Goal: Contribute content: Contribute content

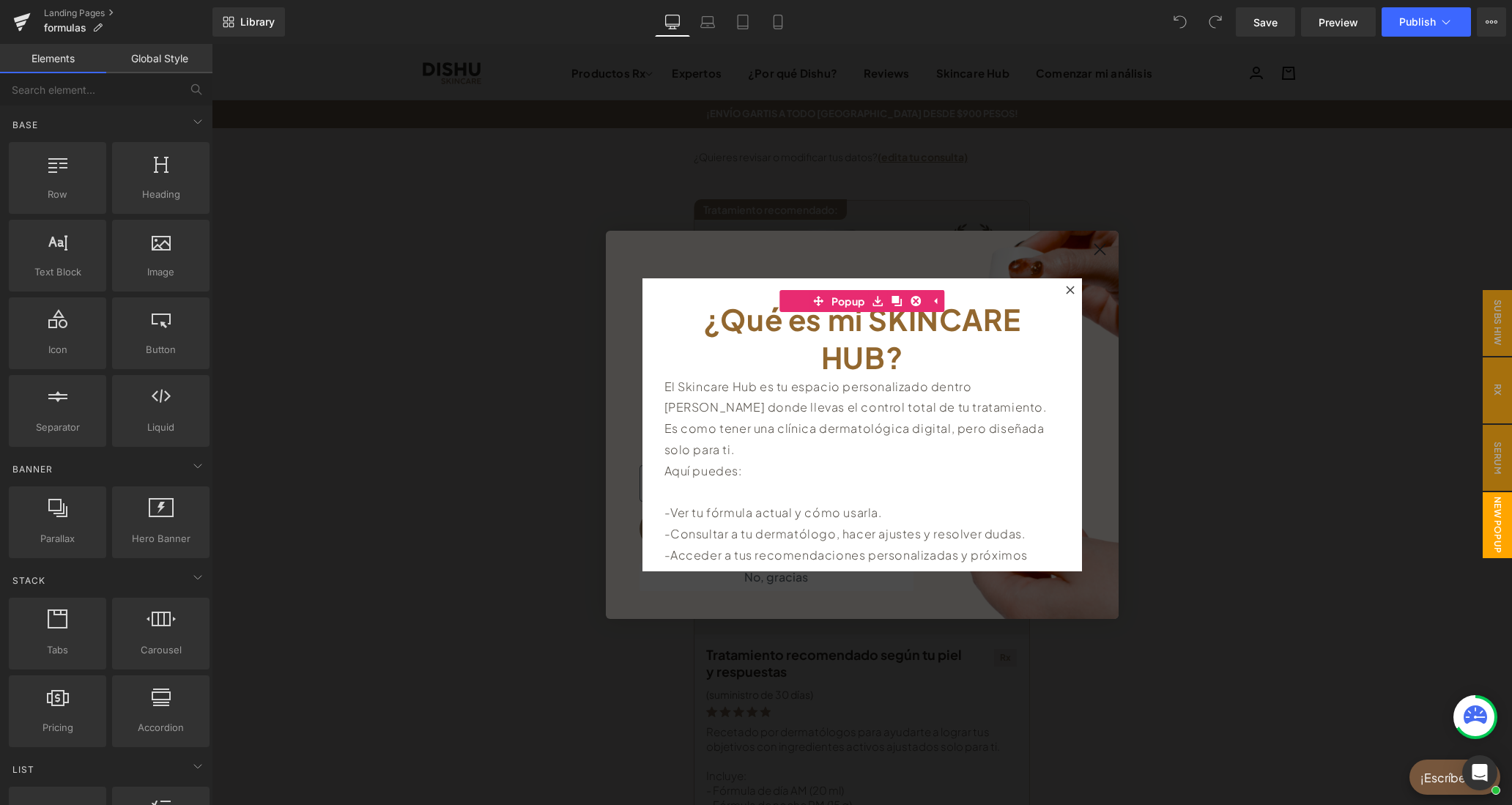
click at [1068, 288] on icon at bounding box center [1070, 289] width 8 height 8
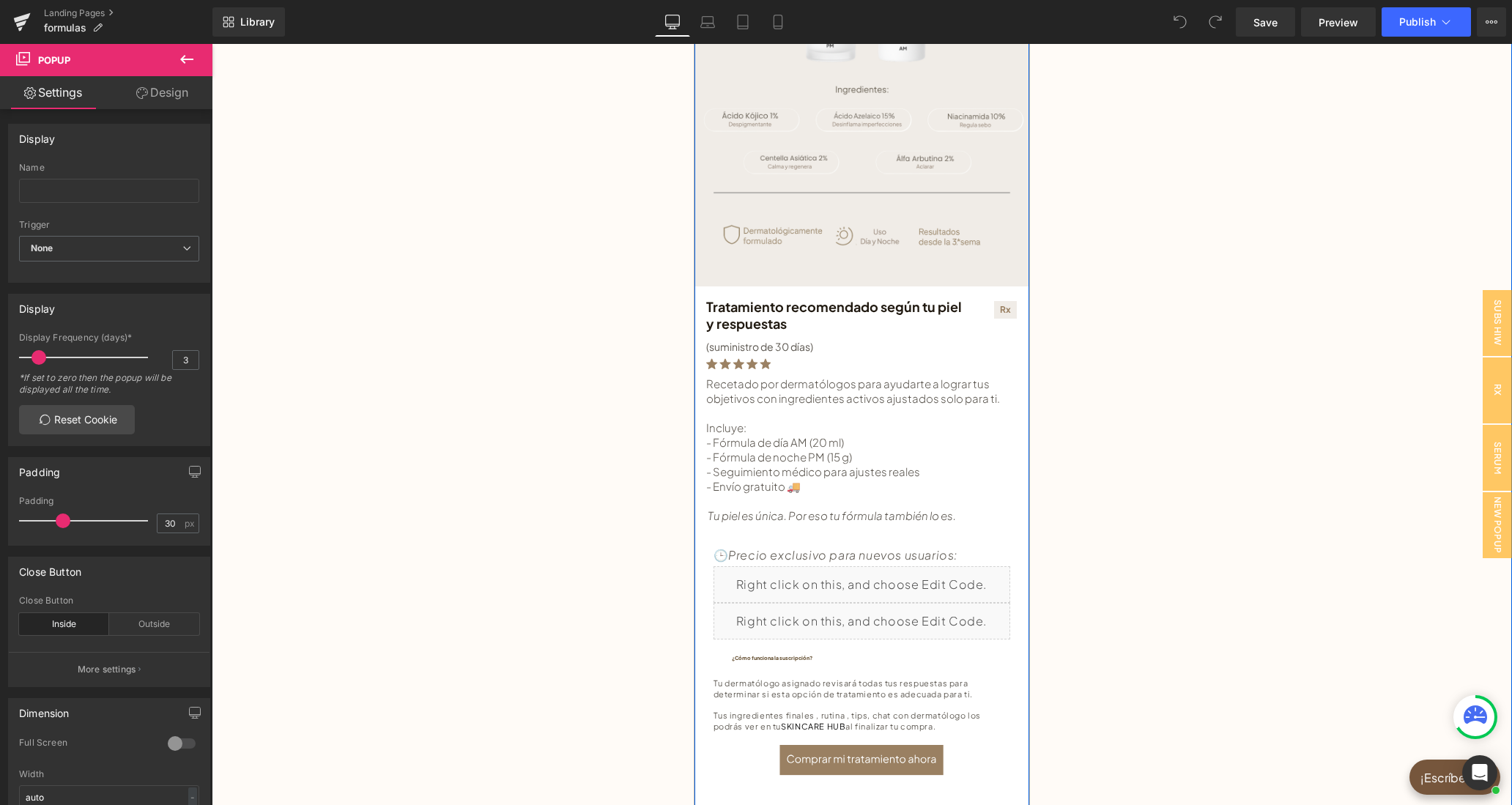
scroll to position [378, 0]
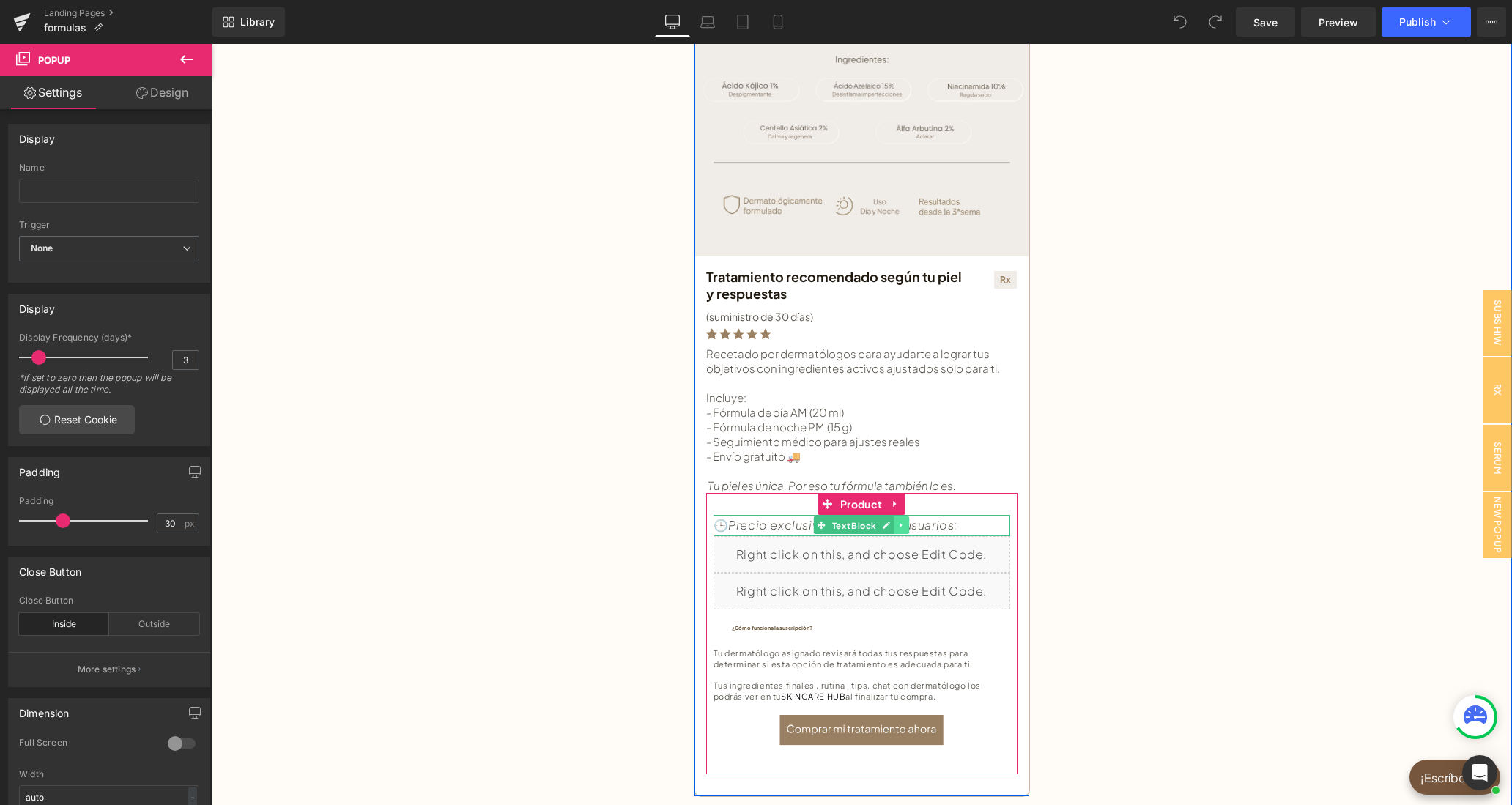
click at [901, 521] on icon at bounding box center [902, 525] width 8 height 8
click at [907, 523] on icon at bounding box center [909, 525] width 8 height 8
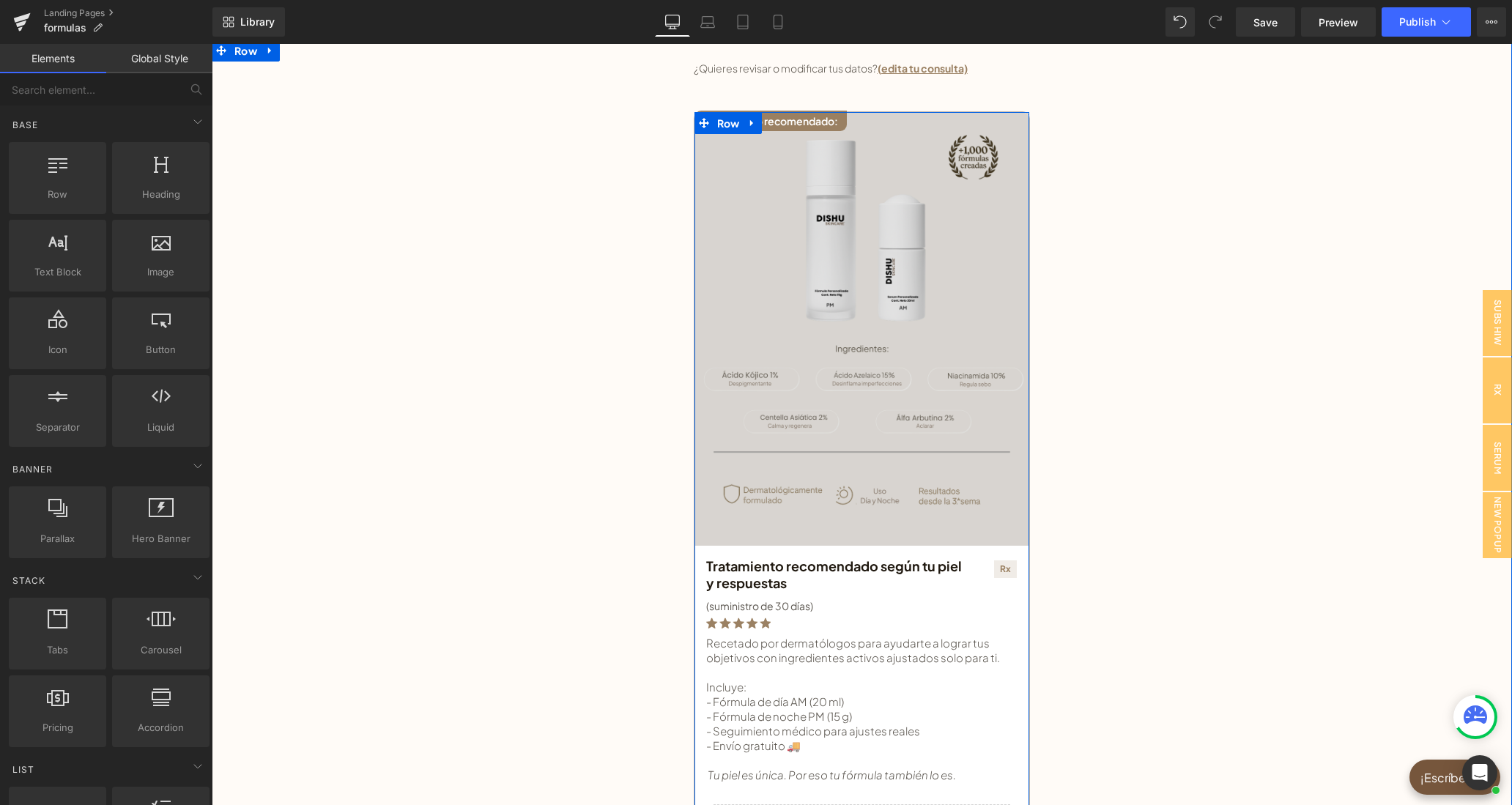
scroll to position [75, 0]
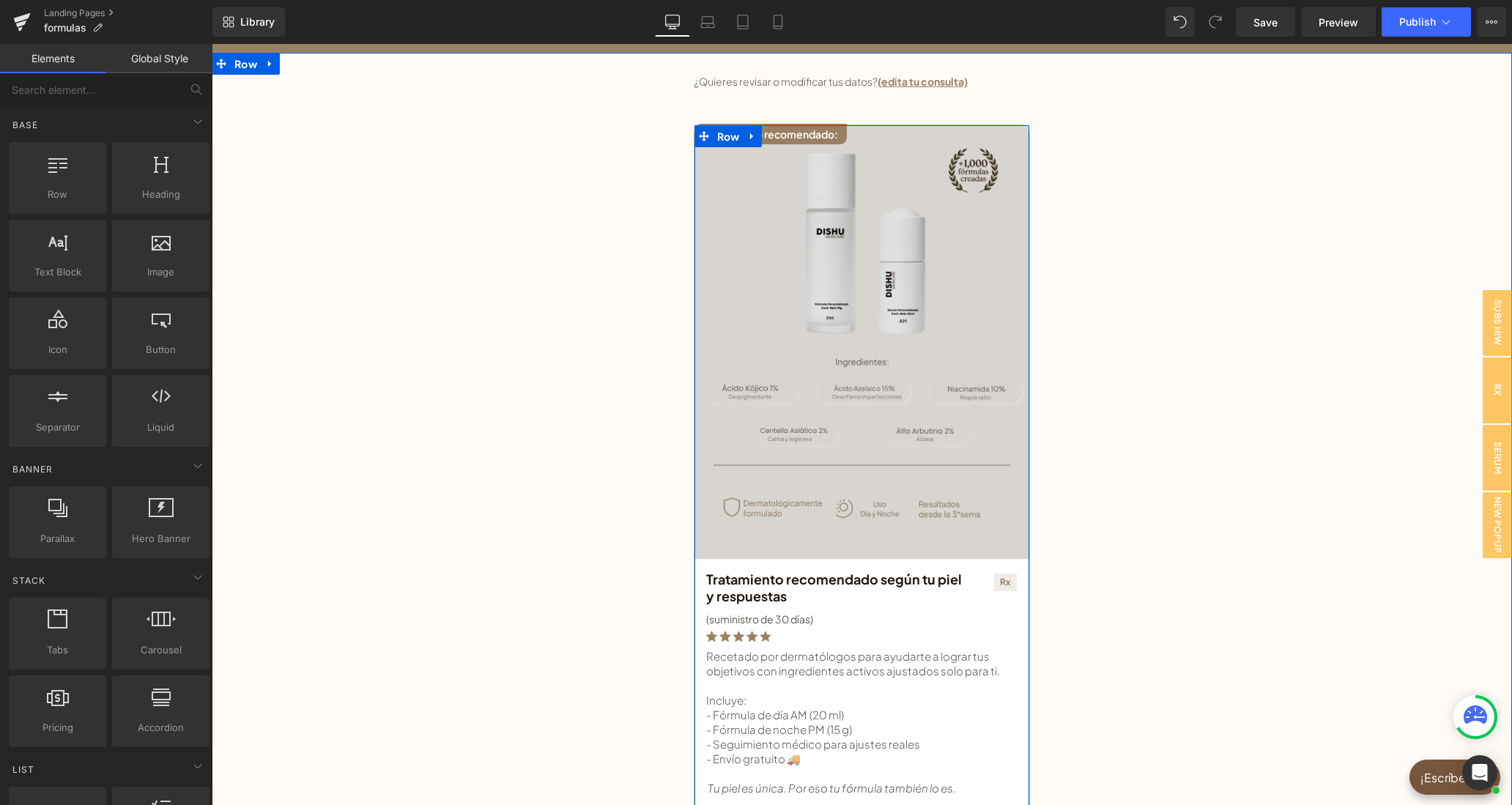
click at [853, 262] on img at bounding box center [861, 342] width 334 height 433
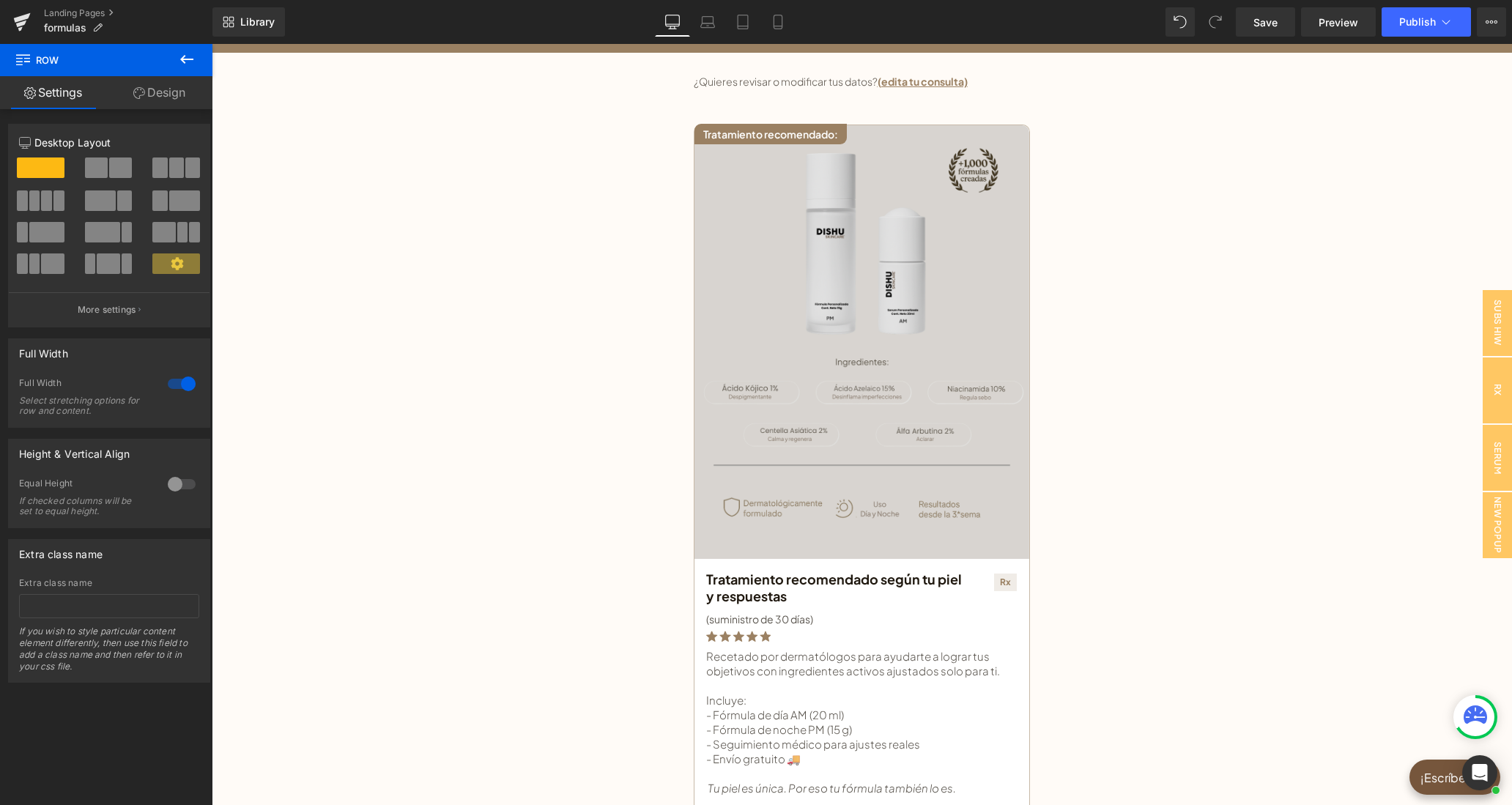
click at [797, 290] on img at bounding box center [861, 342] width 334 height 433
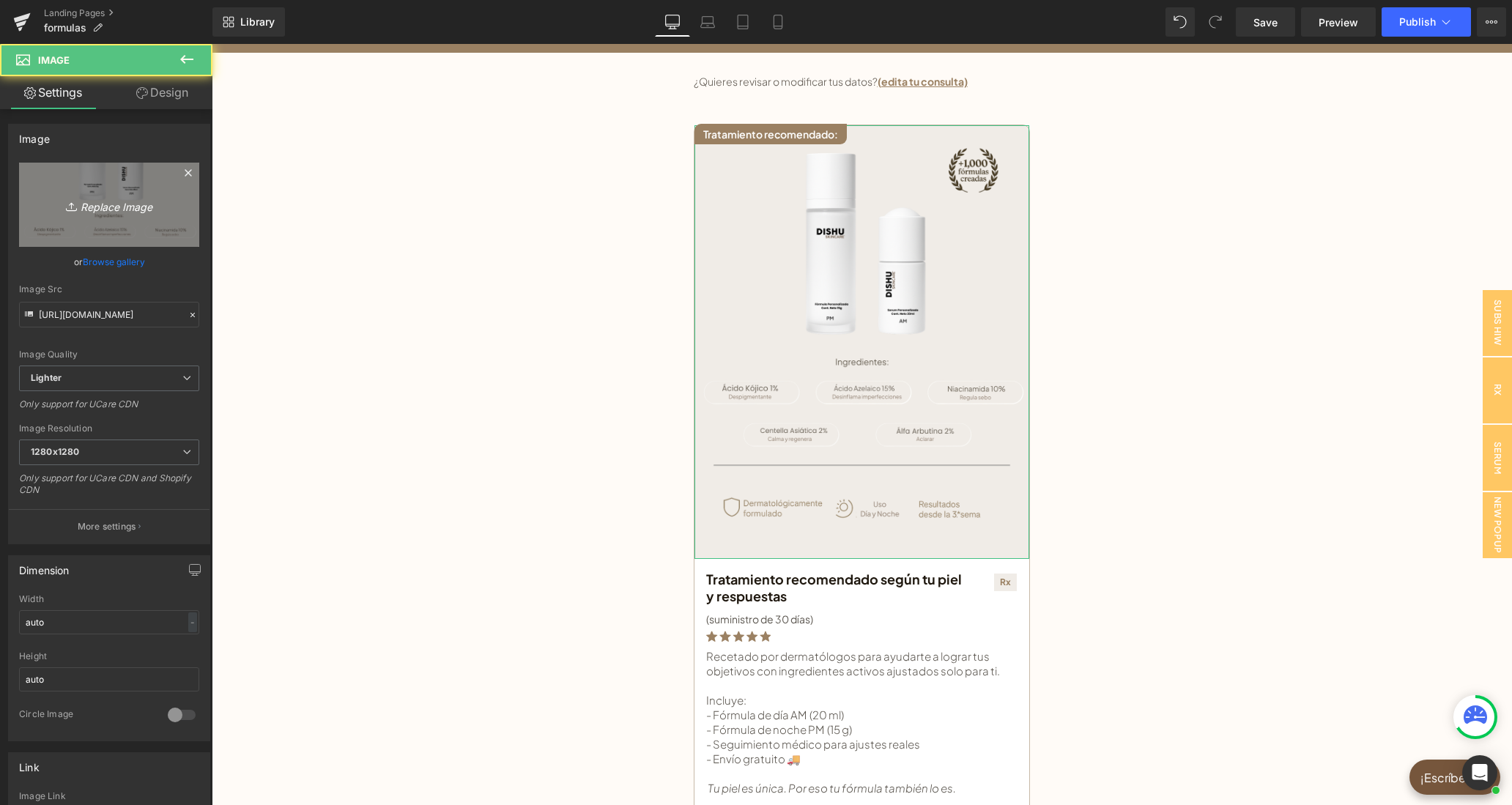
click at [112, 199] on icon "Replace Image" at bounding box center [109, 205] width 117 height 19
click at [175, 203] on link "Replace Image" at bounding box center [108, 204] width 180 height 84
type input "C:\fakepath\pre analisis landing.jpg"
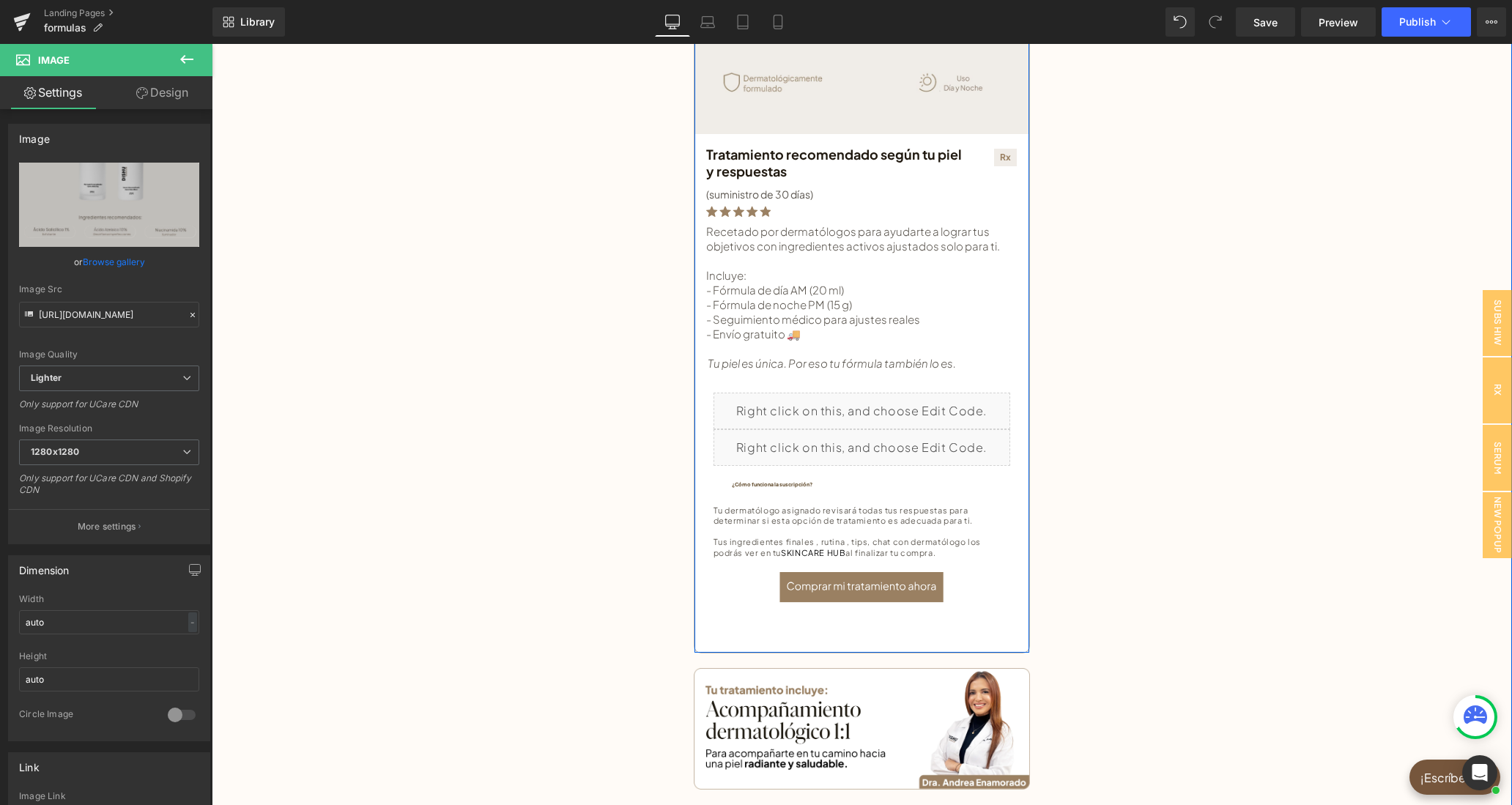
scroll to position [529, 0]
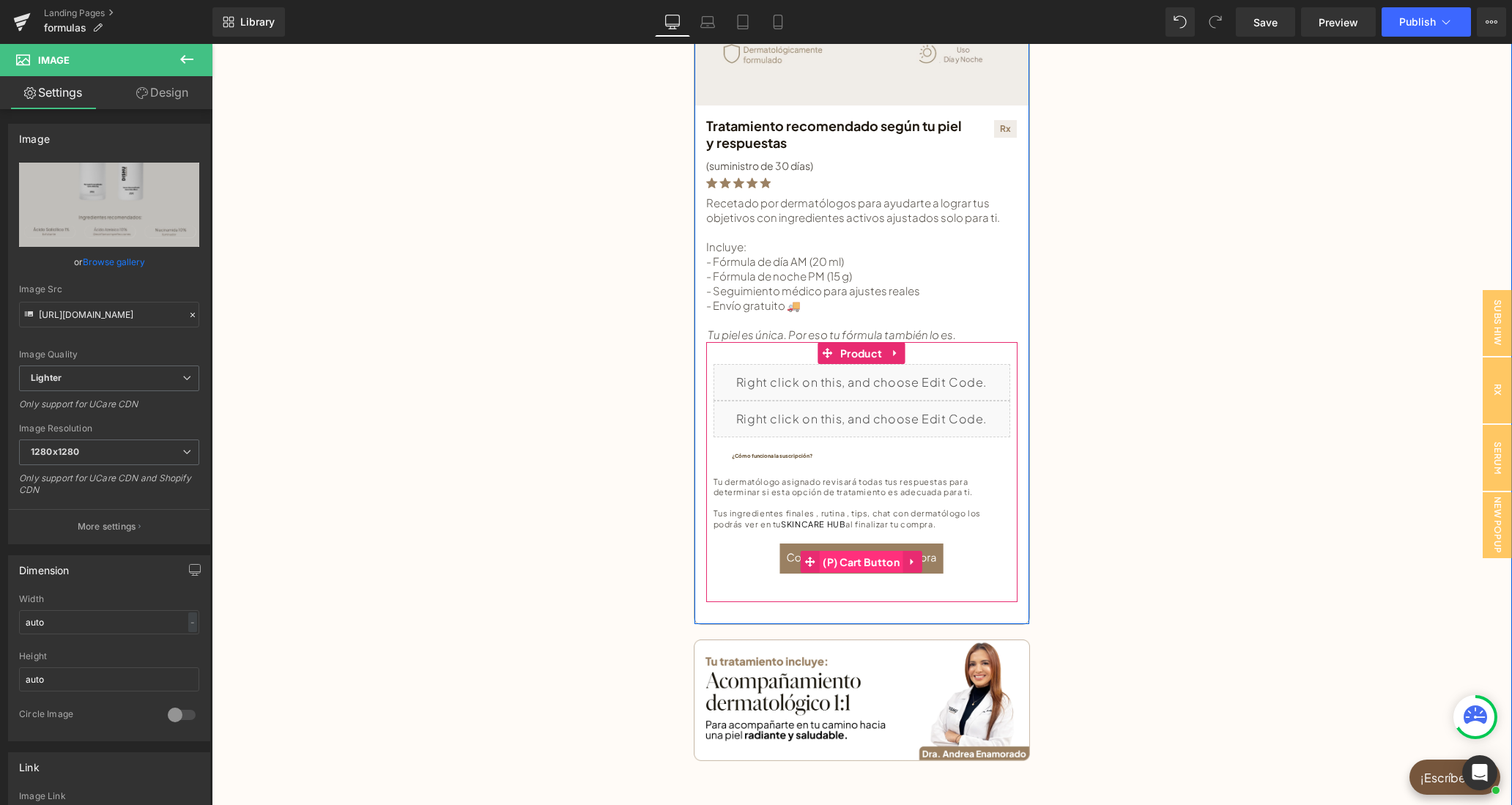
click at [894, 564] on span "(P) Cart Button" at bounding box center [860, 562] width 84 height 22
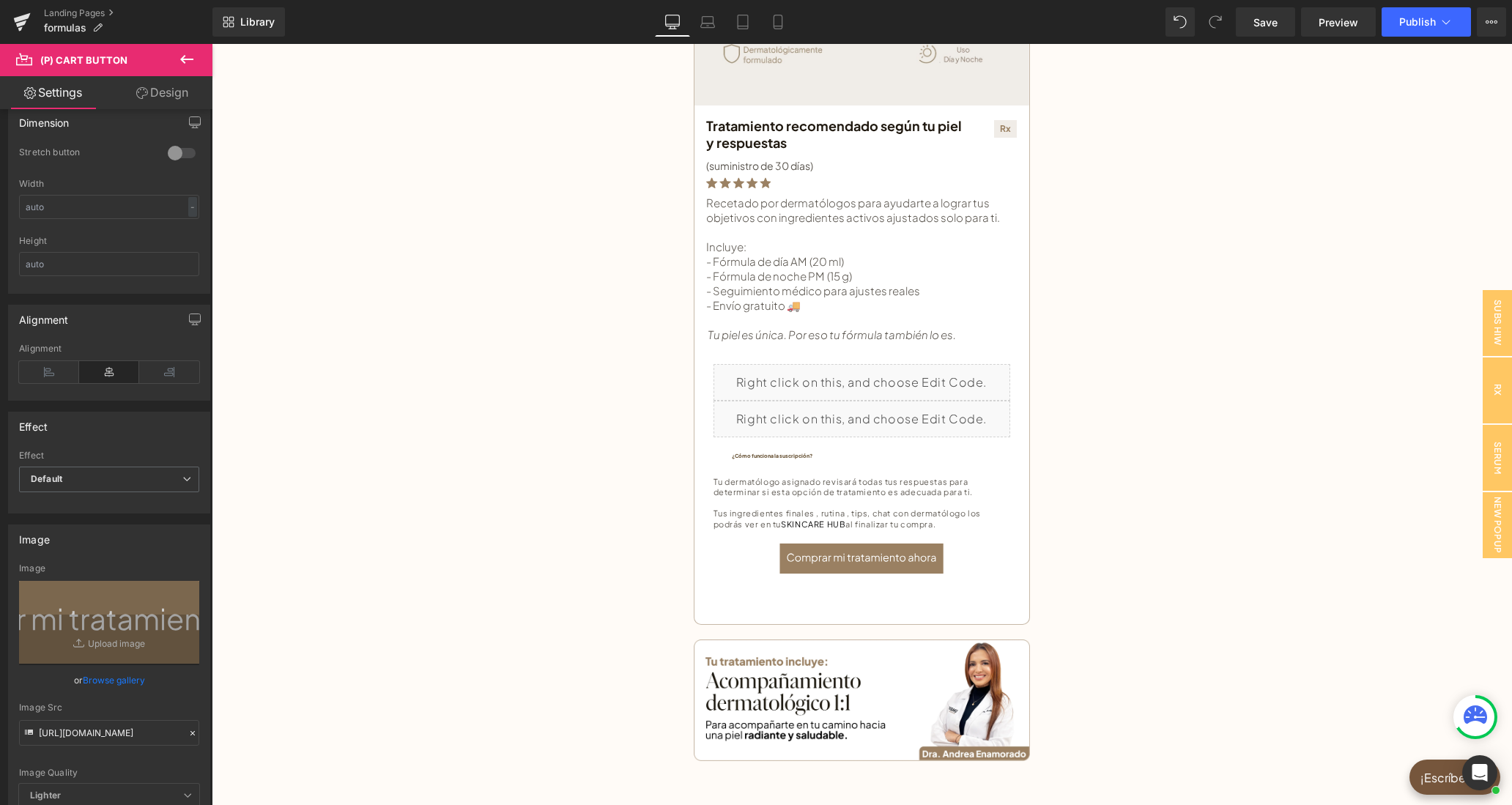
scroll to position [970, 0]
click at [87, 211] on input "text" at bounding box center [108, 207] width 180 height 25
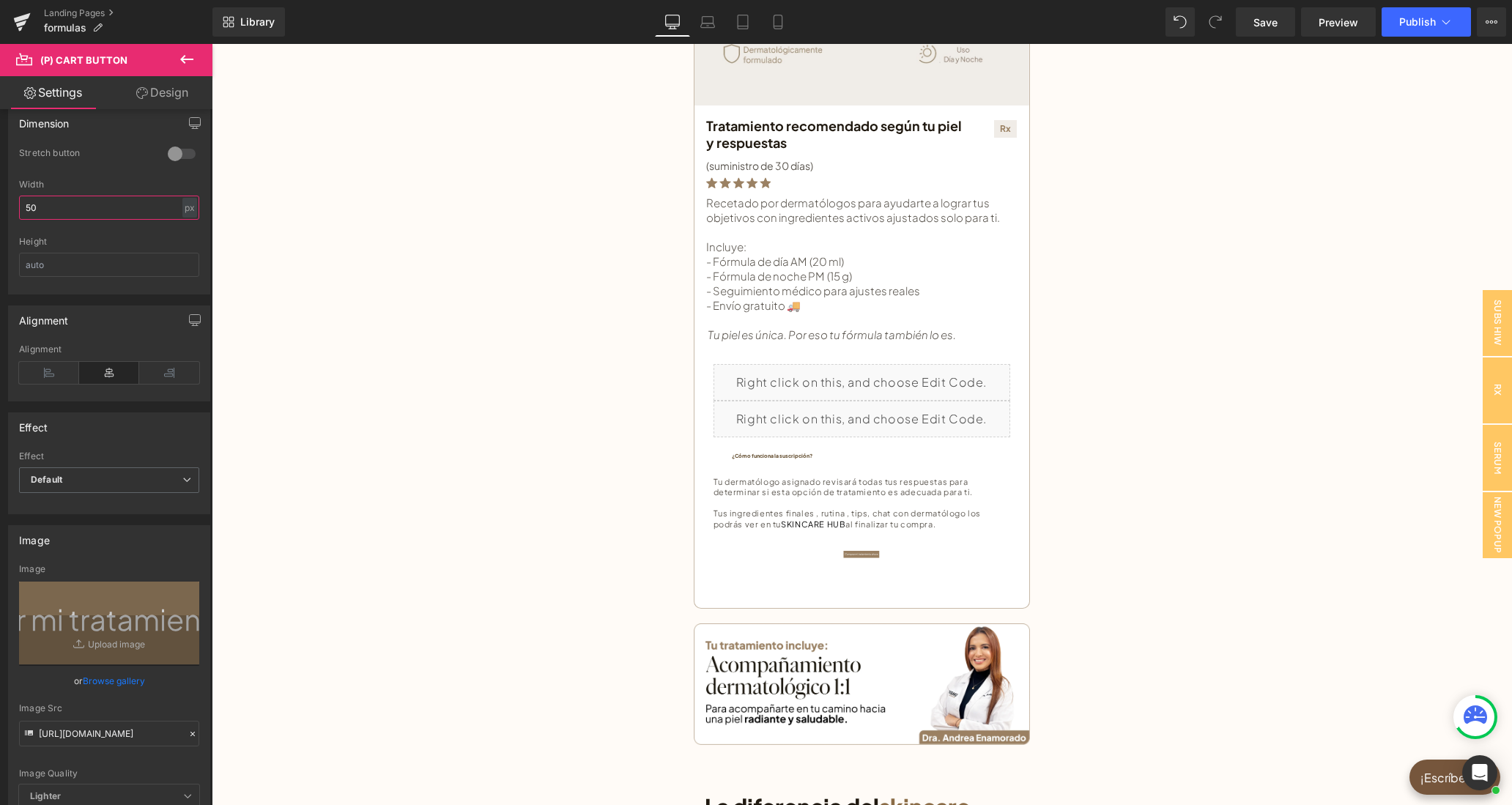
drag, startPoint x: 31, startPoint y: 209, endPoint x: 9, endPoint y: 210, distance: 22.0
click at [19, 210] on input "50" at bounding box center [108, 207] width 180 height 25
drag, startPoint x: 48, startPoint y: 211, endPoint x: 0, endPoint y: 218, distance: 48.5
click at [19, 218] on input "120" at bounding box center [108, 207] width 180 height 25
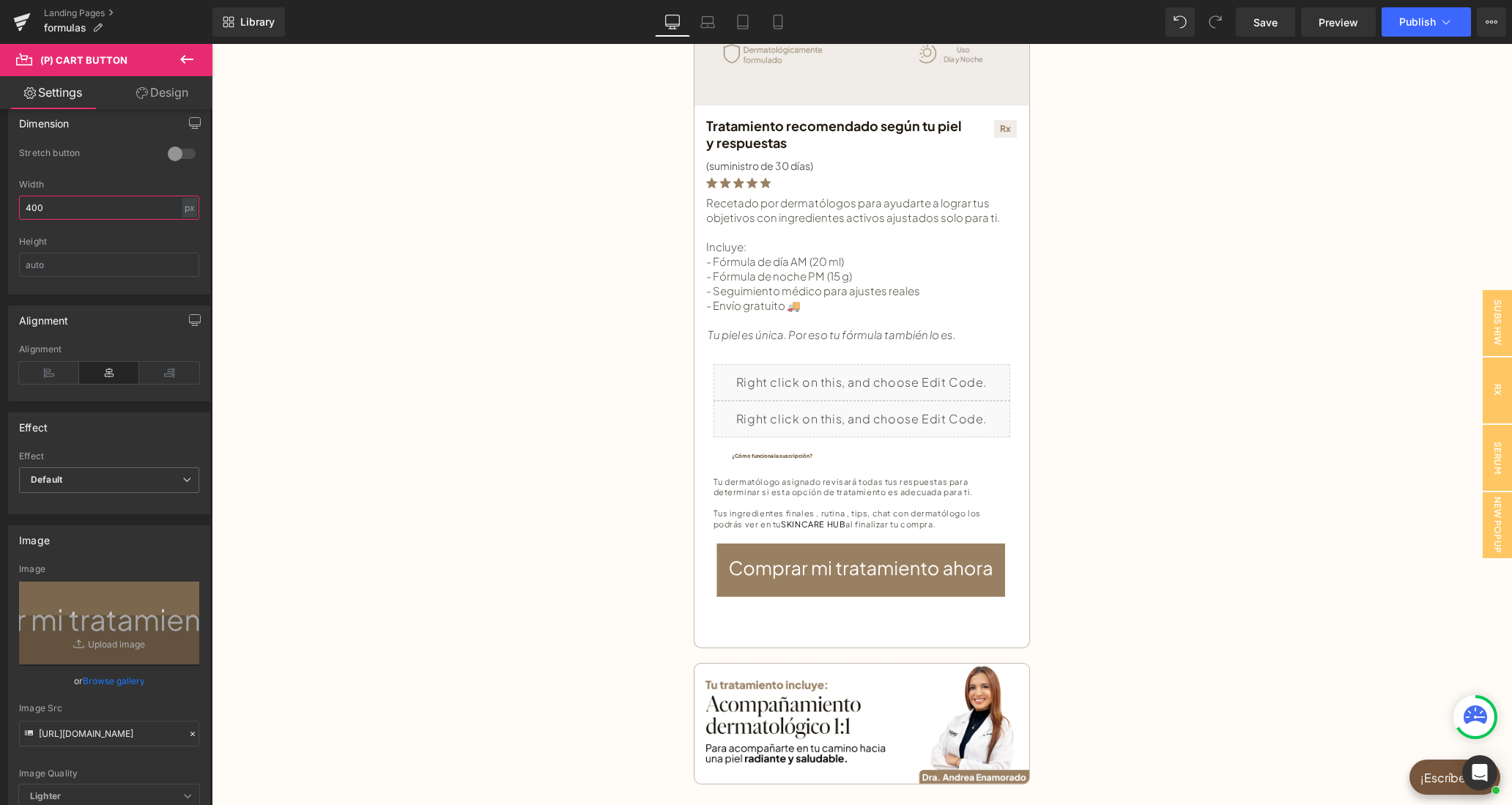
drag, startPoint x: 48, startPoint y: 213, endPoint x: 8, endPoint y: 212, distance: 40.0
click at [19, 212] on input "400" at bounding box center [108, 207] width 180 height 25
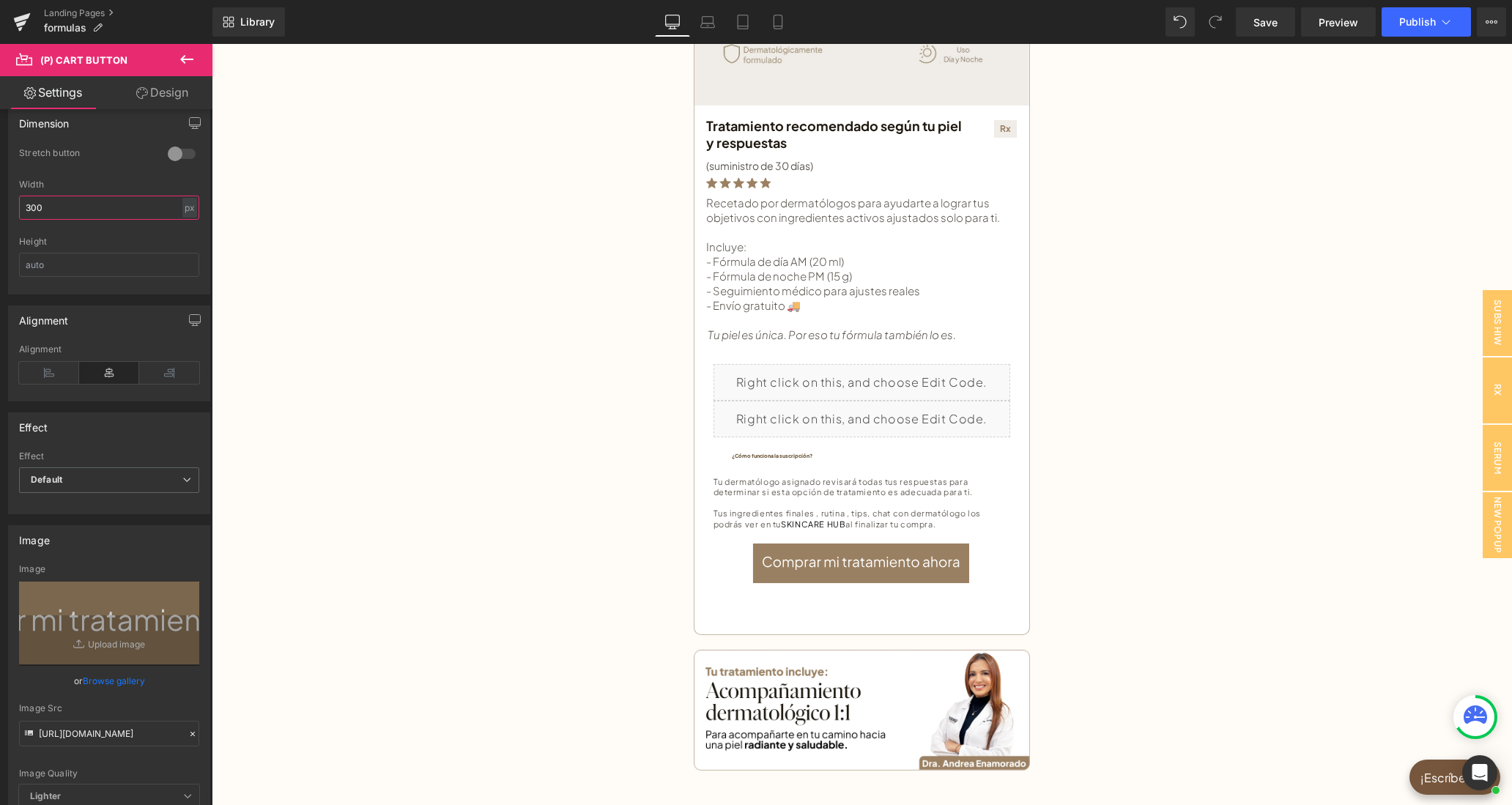
type input "300"
click at [177, 247] on div "Height" at bounding box center [108, 241] width 180 height 10
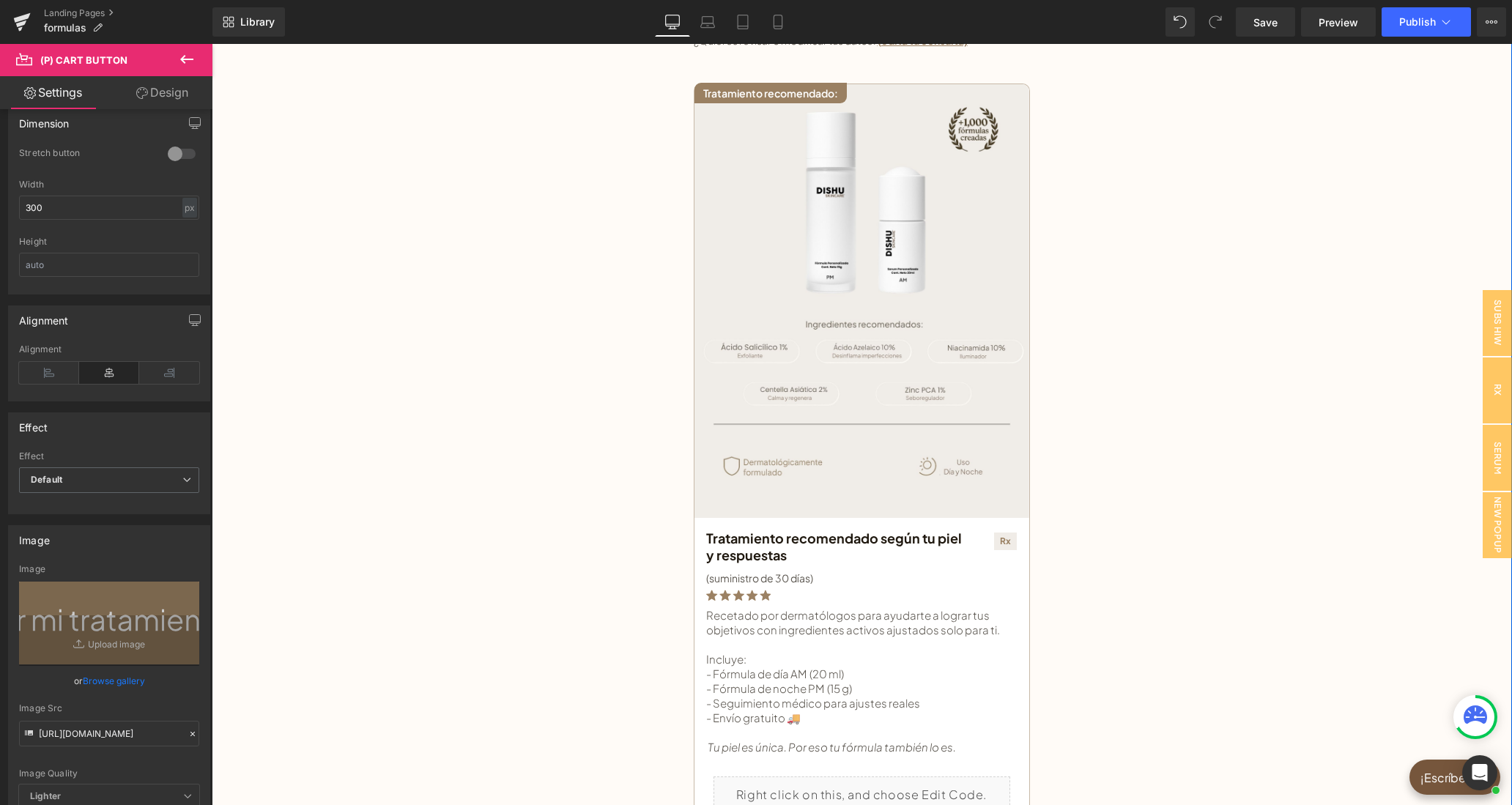
scroll to position [0, 0]
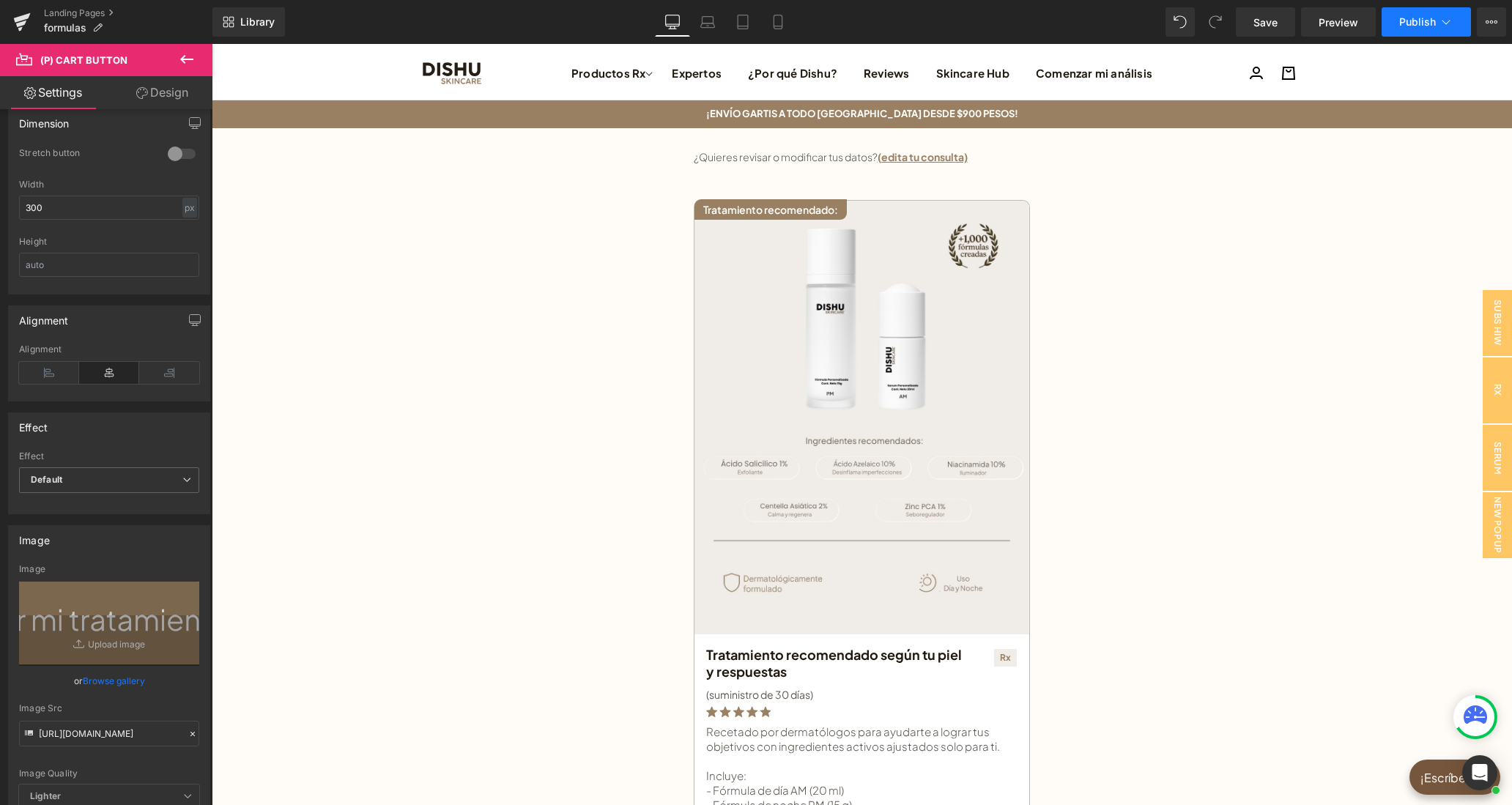
click at [1410, 27] on span "Publish" at bounding box center [1417, 22] width 36 height 12
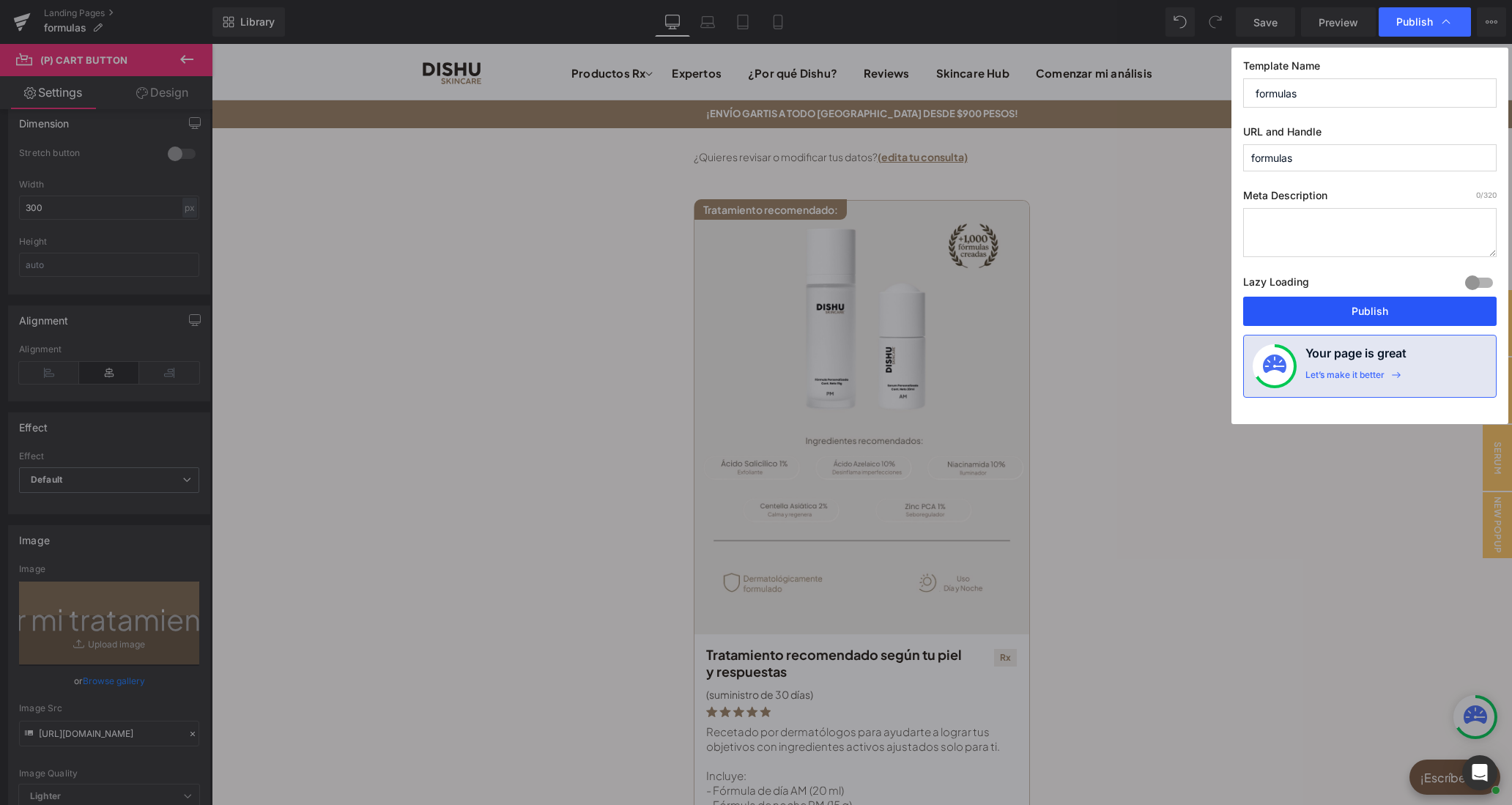
click at [1395, 316] on button "Publish" at bounding box center [1369, 311] width 253 height 30
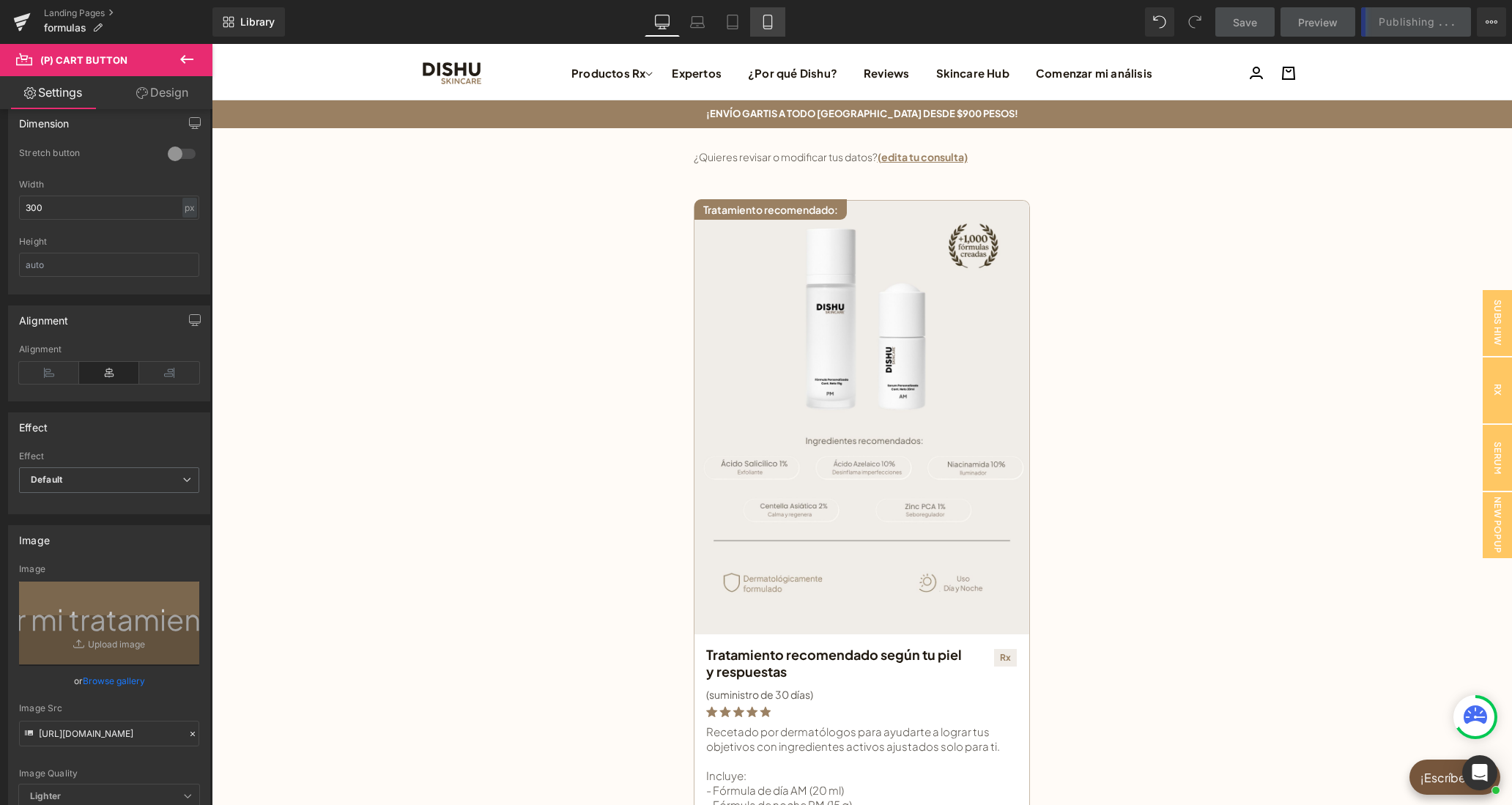
click at [773, 24] on icon at bounding box center [767, 21] width 14 height 14
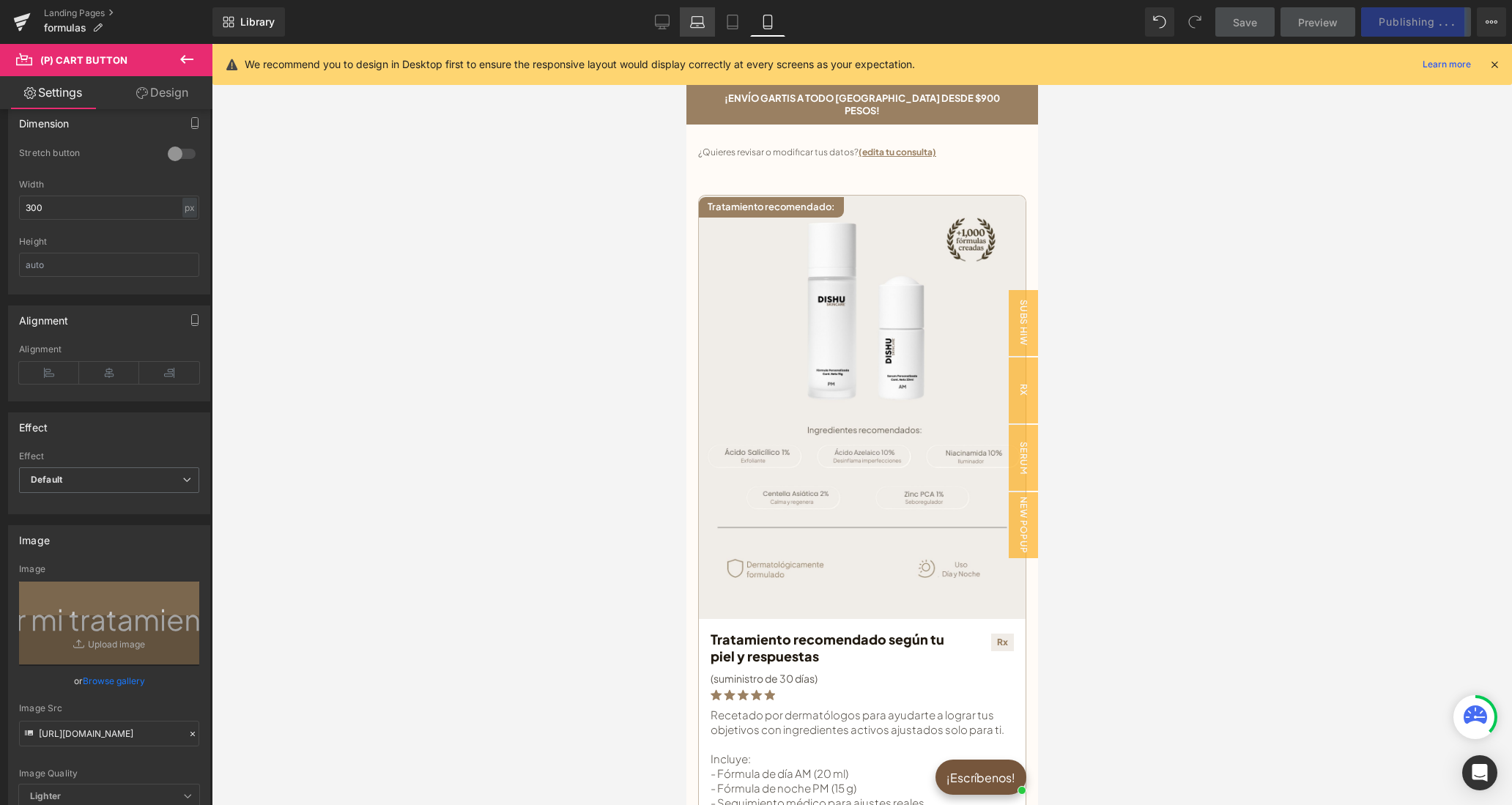
click at [686, 18] on link "Laptop" at bounding box center [698, 22] width 36 height 30
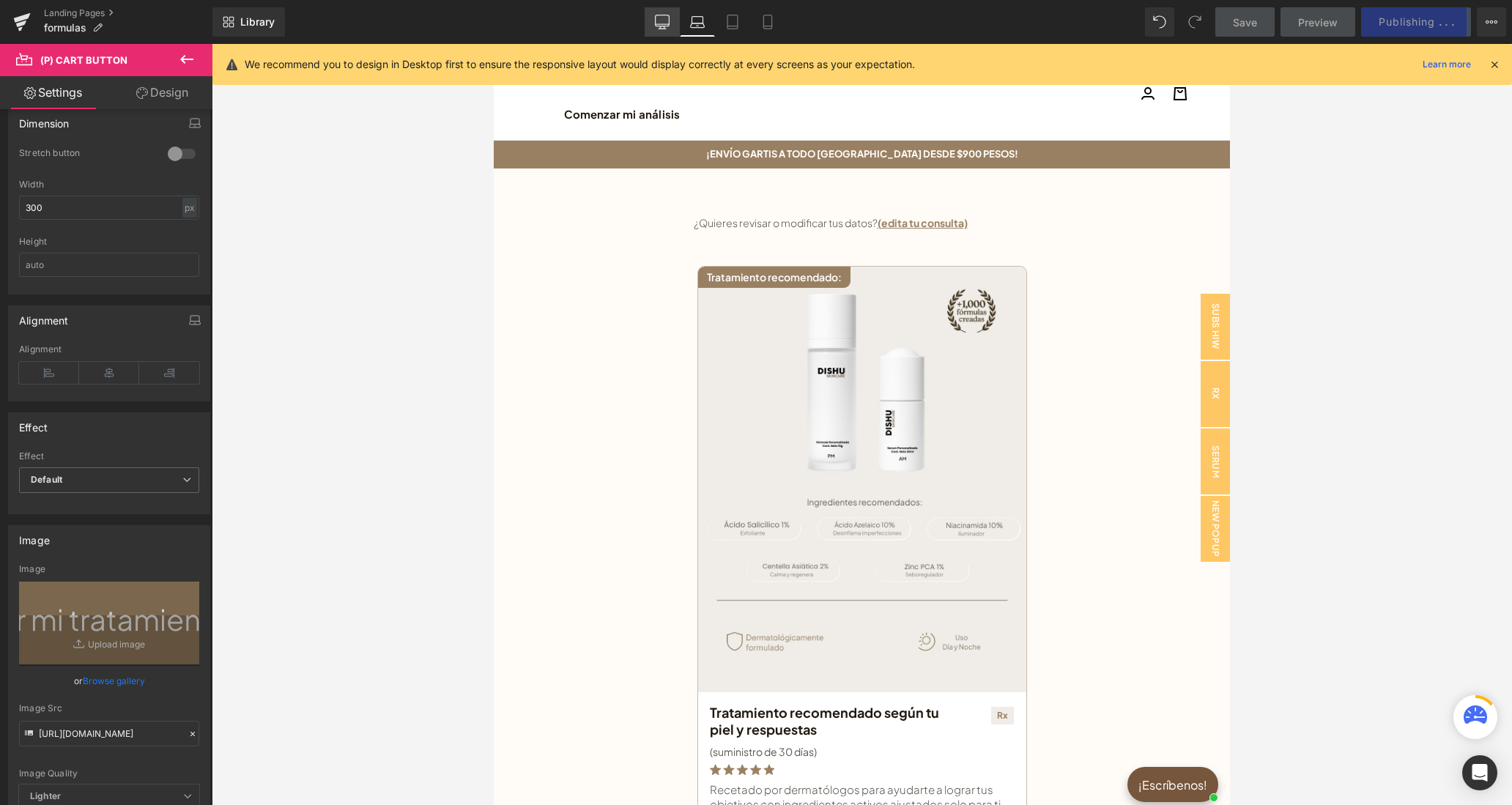
scroll to position [86, 0]
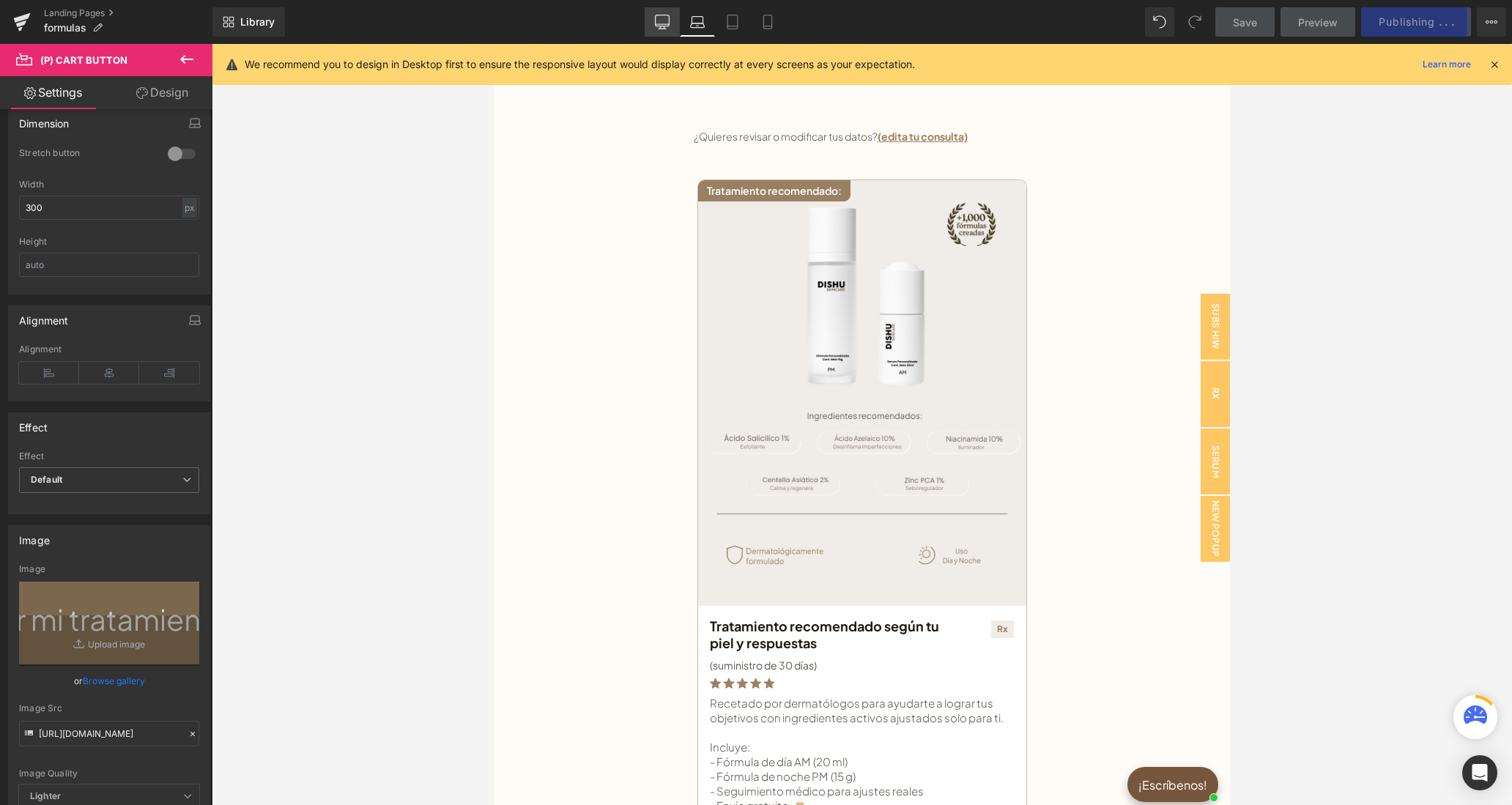
click at [659, 21] on icon at bounding box center [661, 21] width 14 height 14
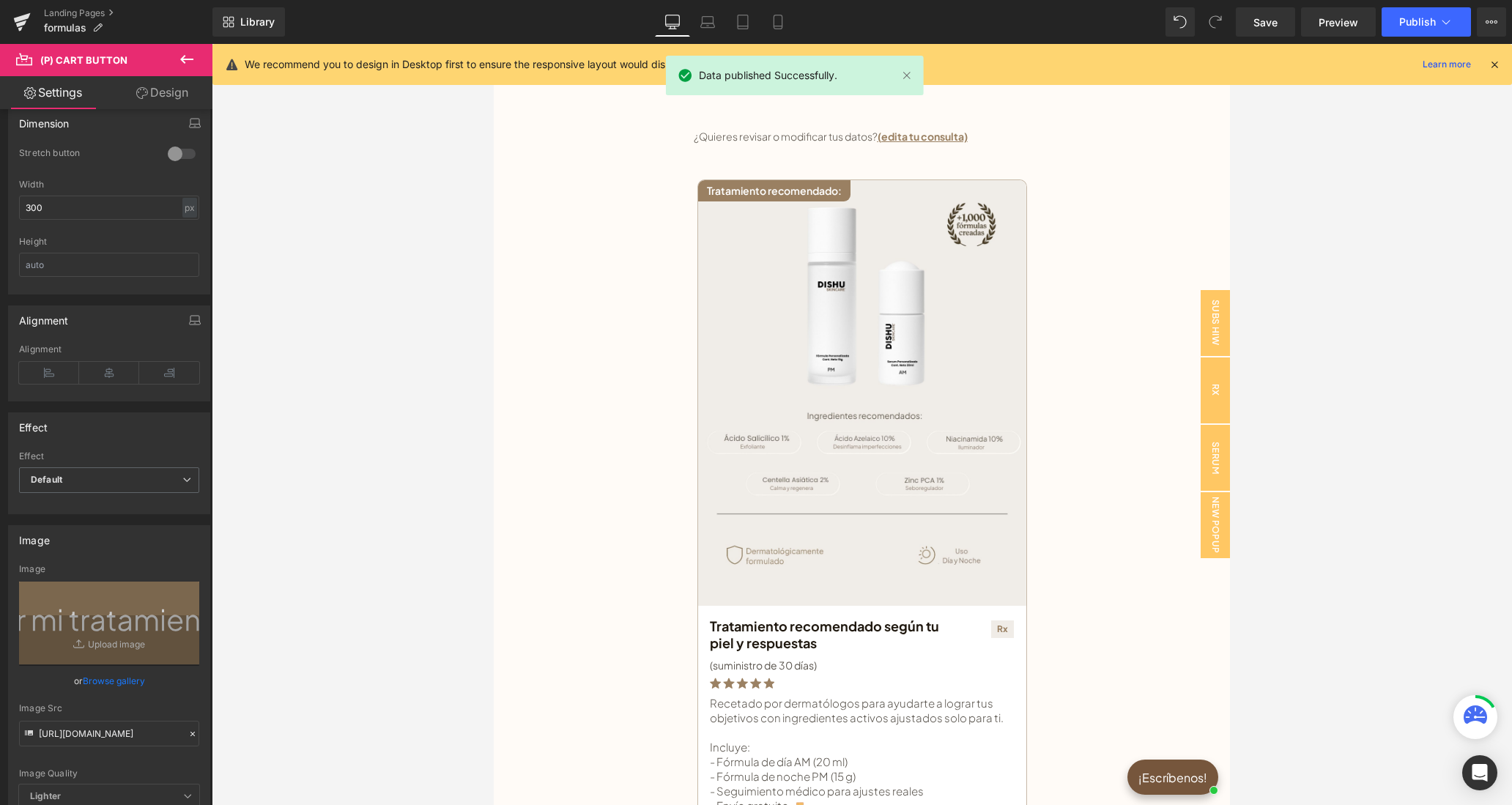
scroll to position [34, 0]
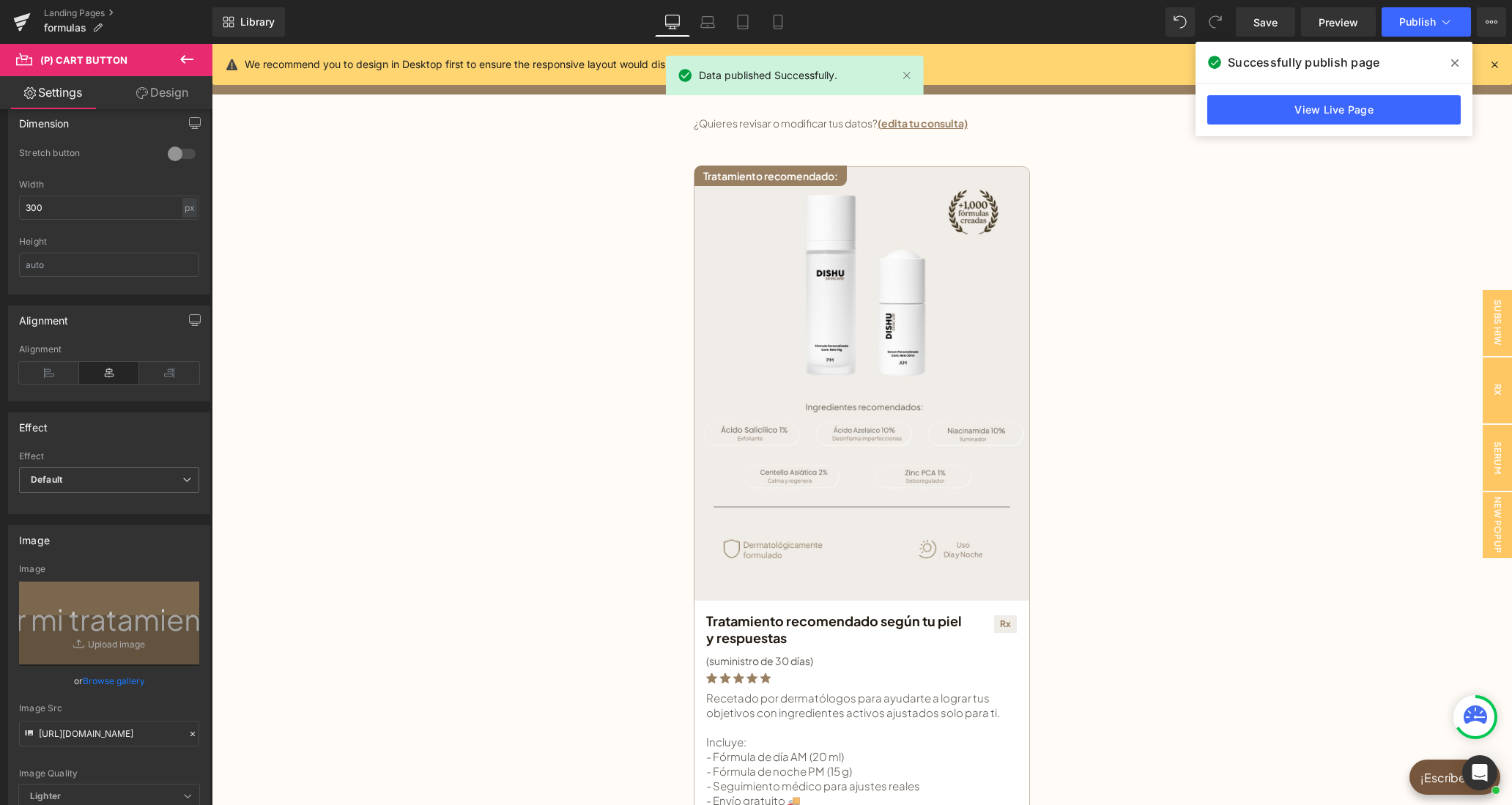
click at [1494, 63] on icon at bounding box center [1494, 64] width 14 height 14
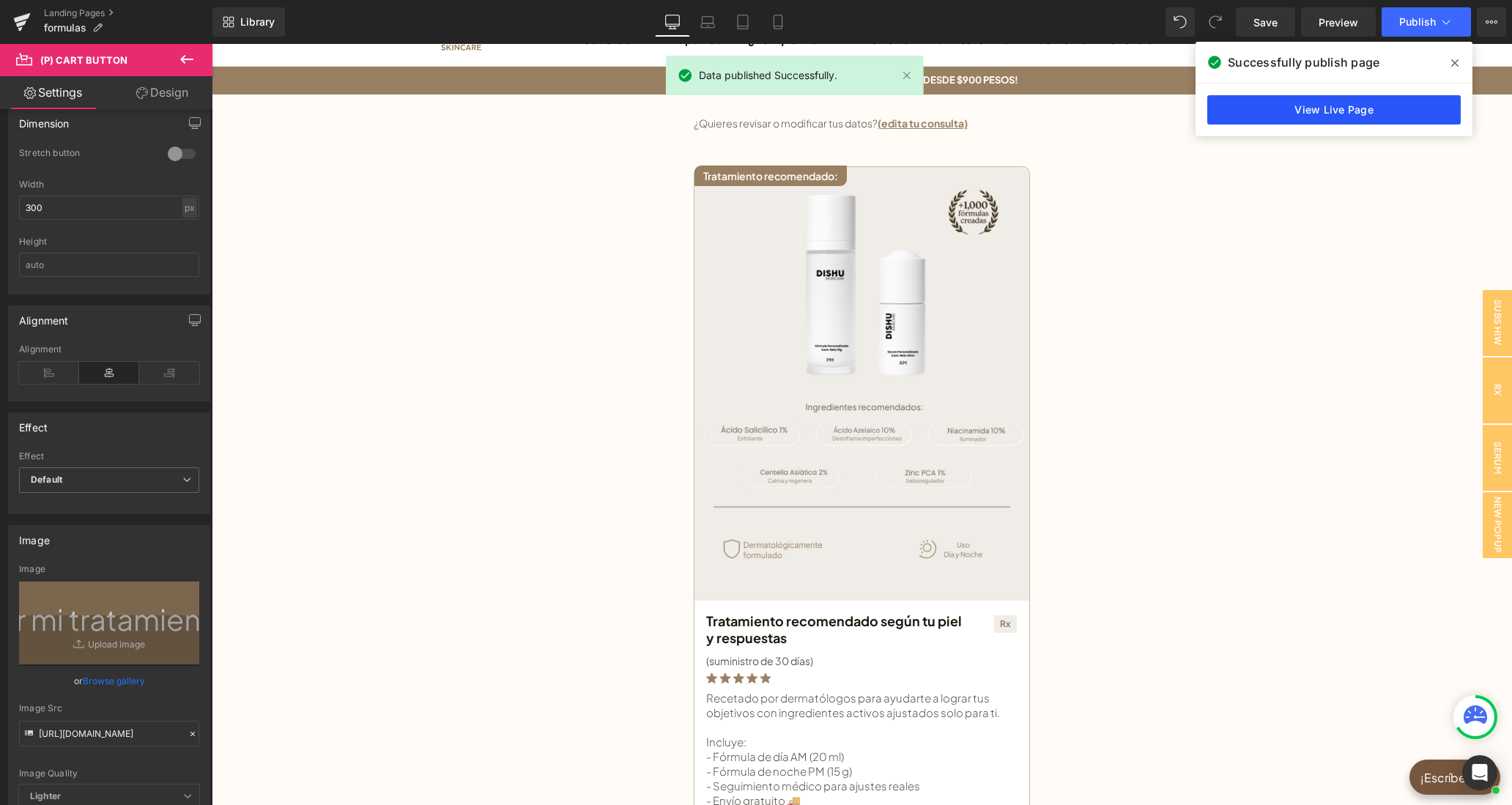
click at [1359, 108] on link "View Live Page" at bounding box center [1333, 109] width 253 height 30
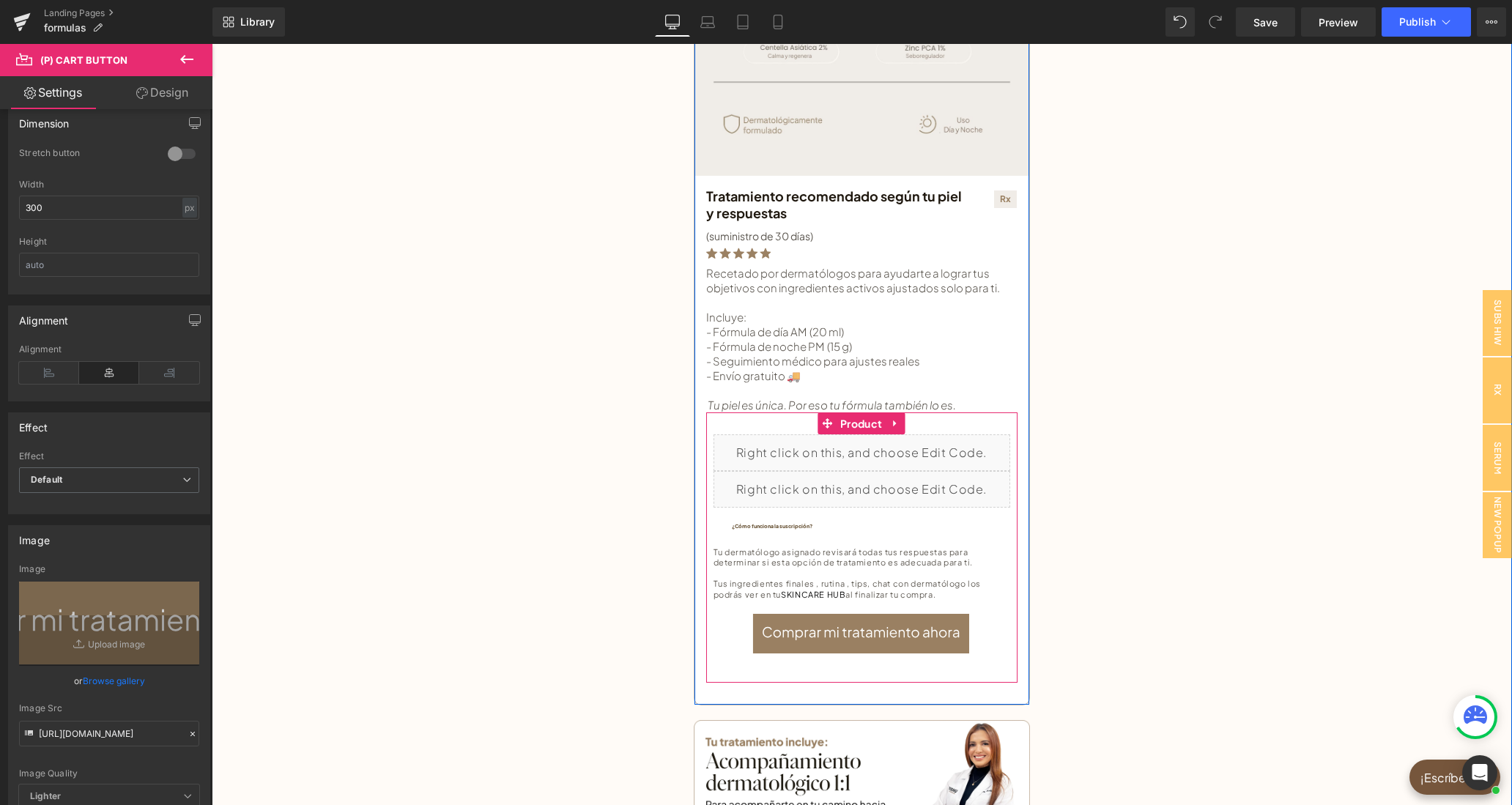
scroll to position [487, 0]
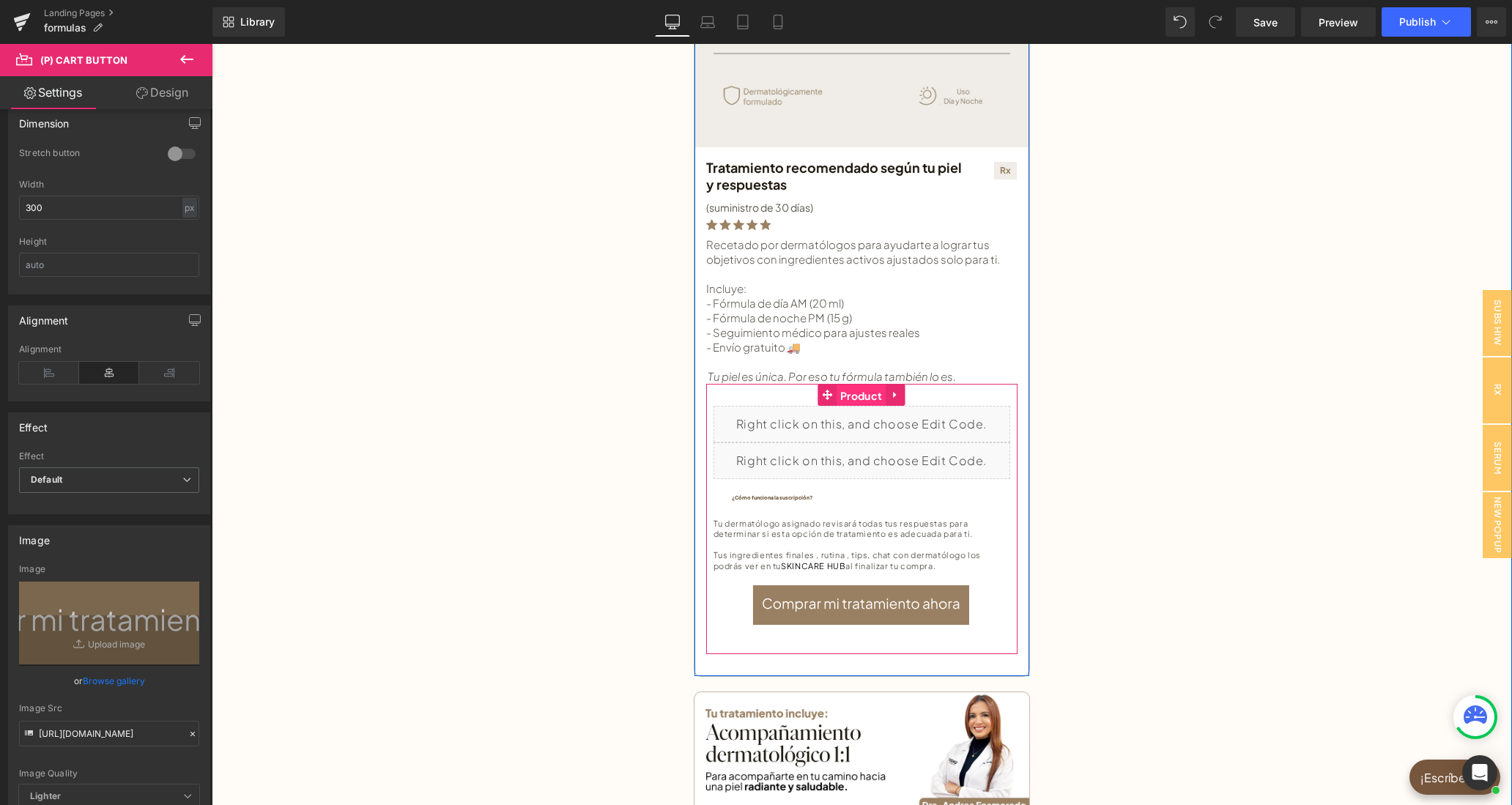
click at [870, 395] on span "Product" at bounding box center [861, 395] width 49 height 22
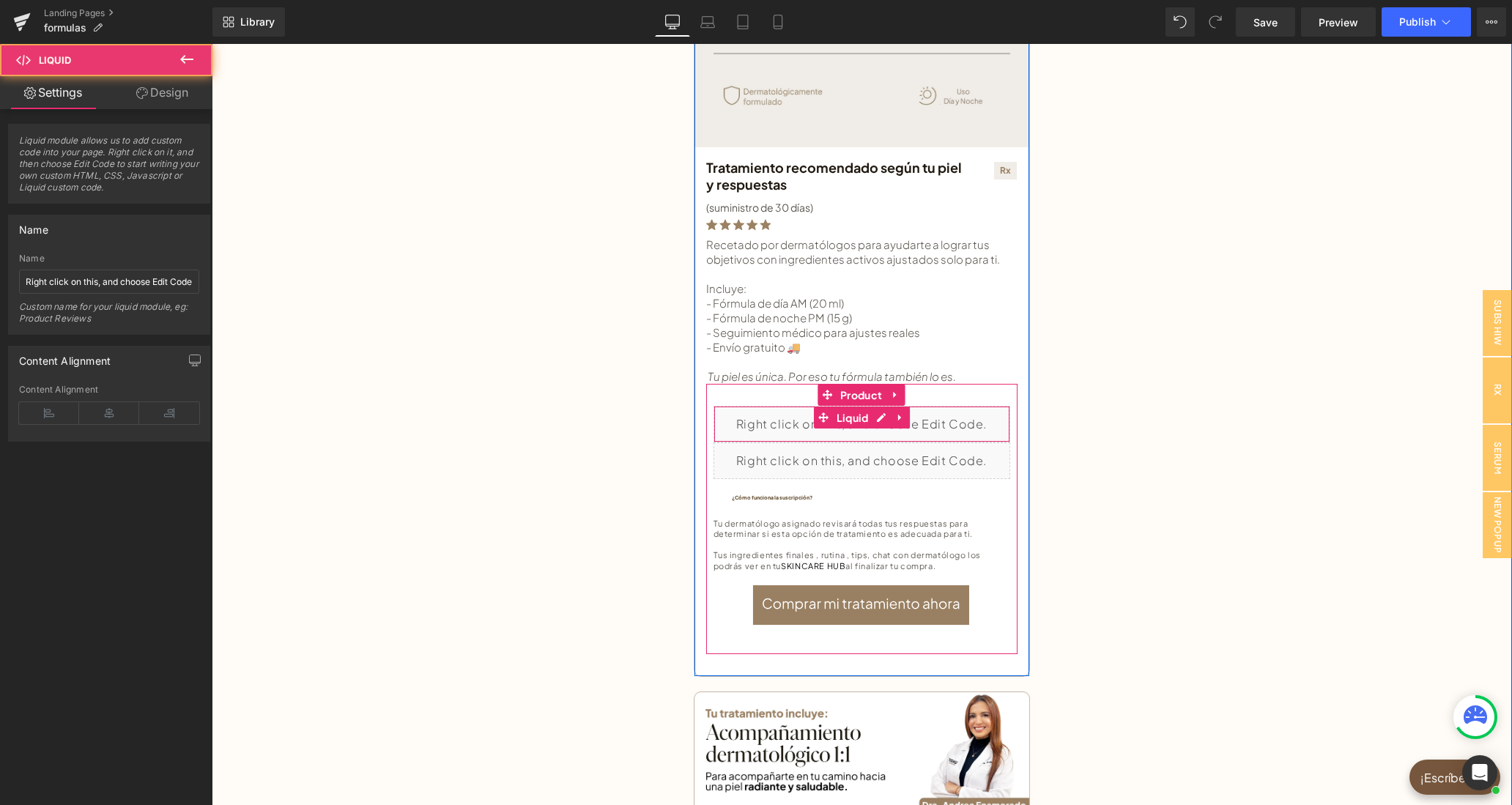
click at [886, 434] on div "Liquid" at bounding box center [862, 423] width 296 height 36
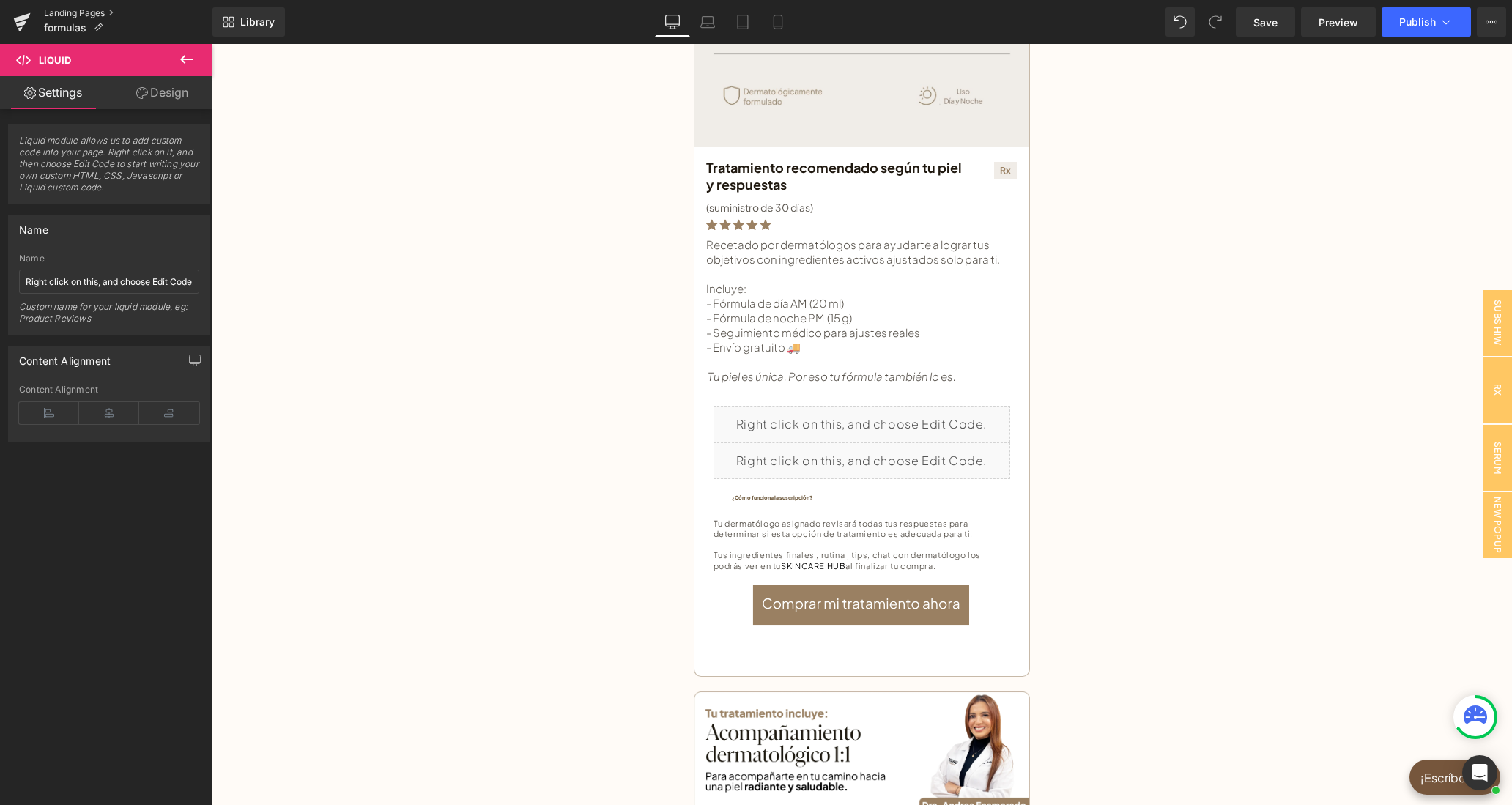
click at [55, 10] on link "Landing Pages" at bounding box center [128, 14] width 168 height 12
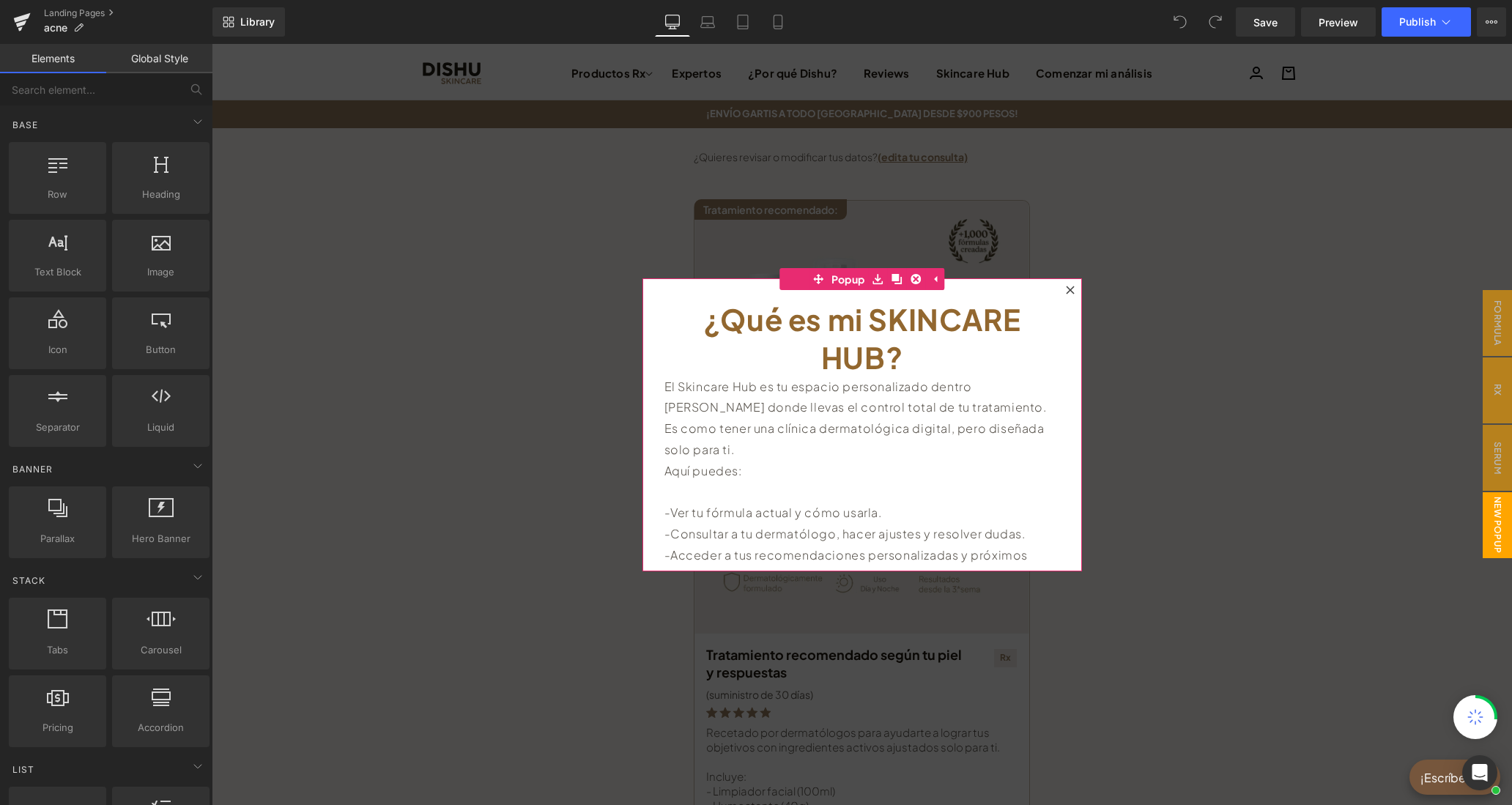
click at [1071, 284] on div at bounding box center [1070, 289] width 18 height 18
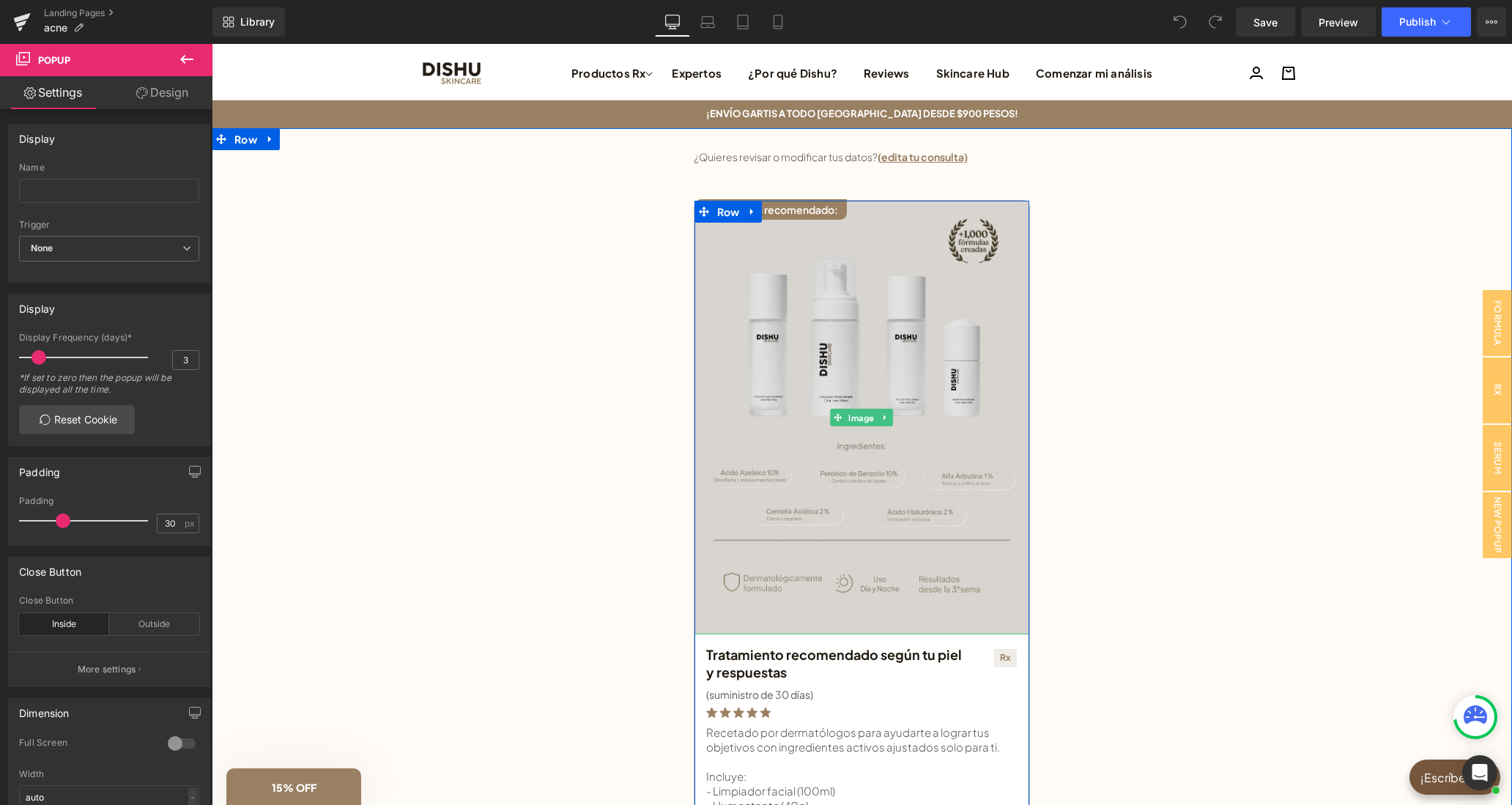
click at [905, 337] on img at bounding box center [861, 417] width 334 height 434
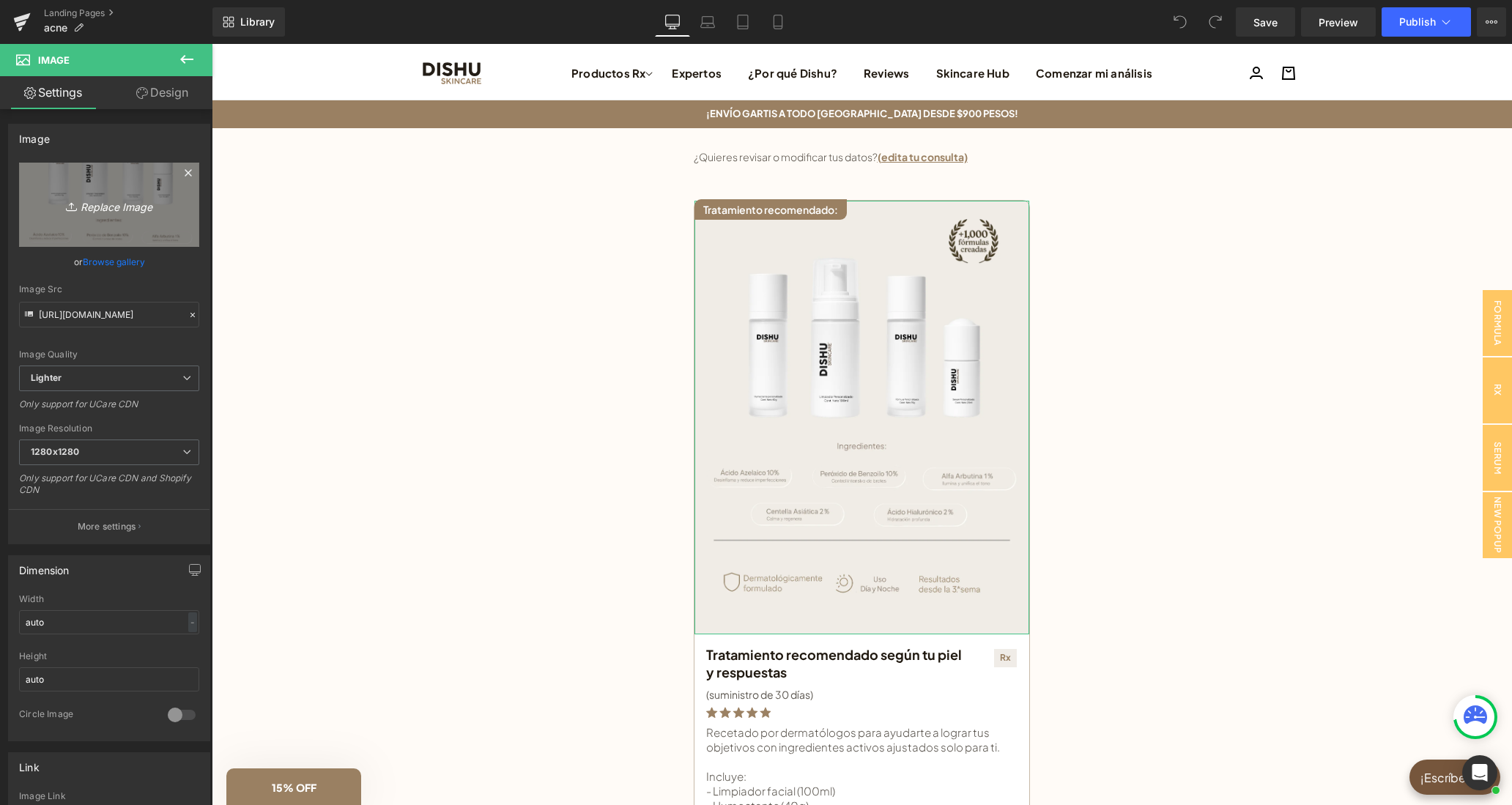
click at [150, 207] on icon "Replace Image" at bounding box center [109, 205] width 117 height 19
type input "C:\fakepath\pre analisis landing(1).jpg"
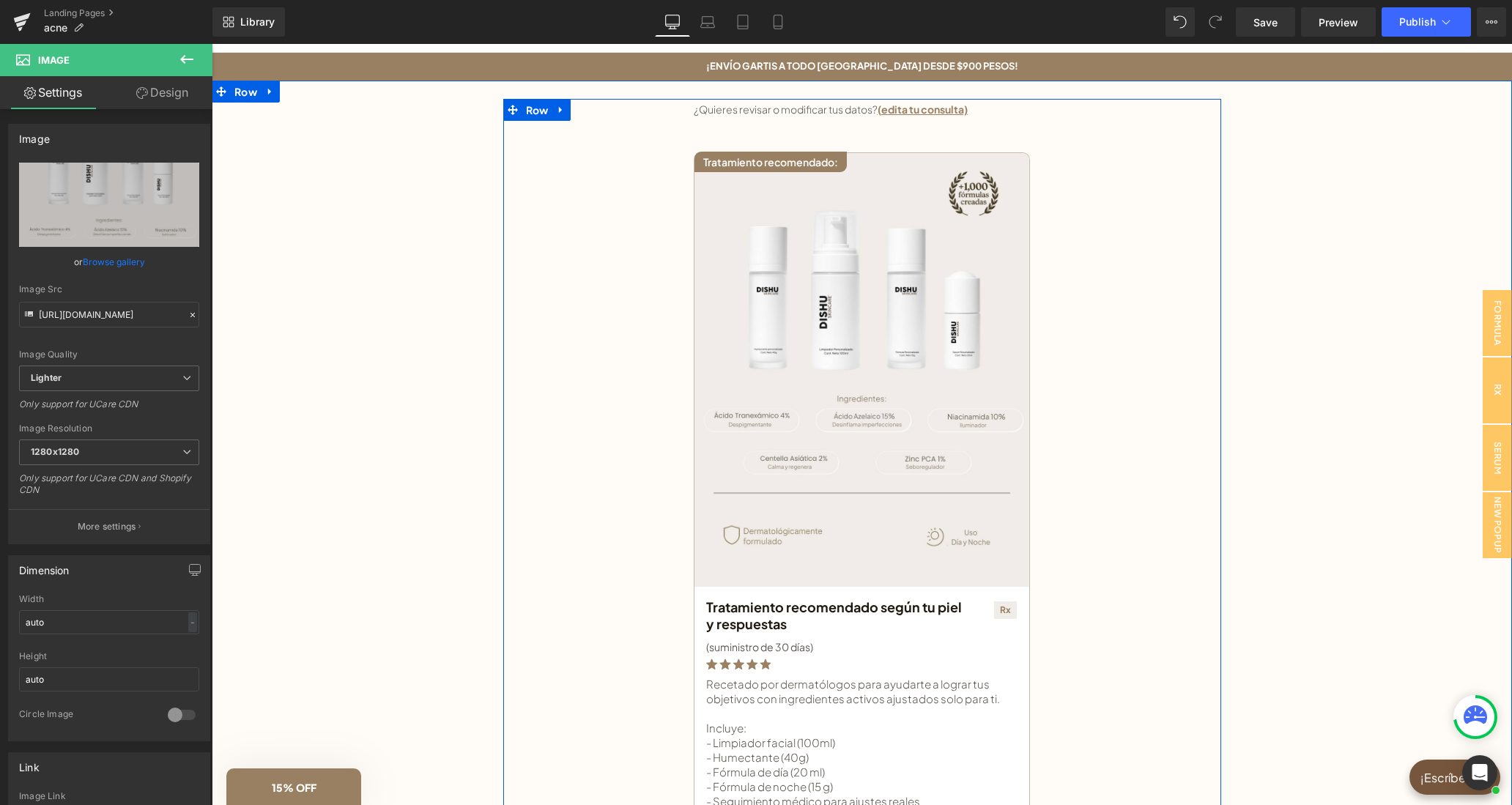
scroll to position [75, 0]
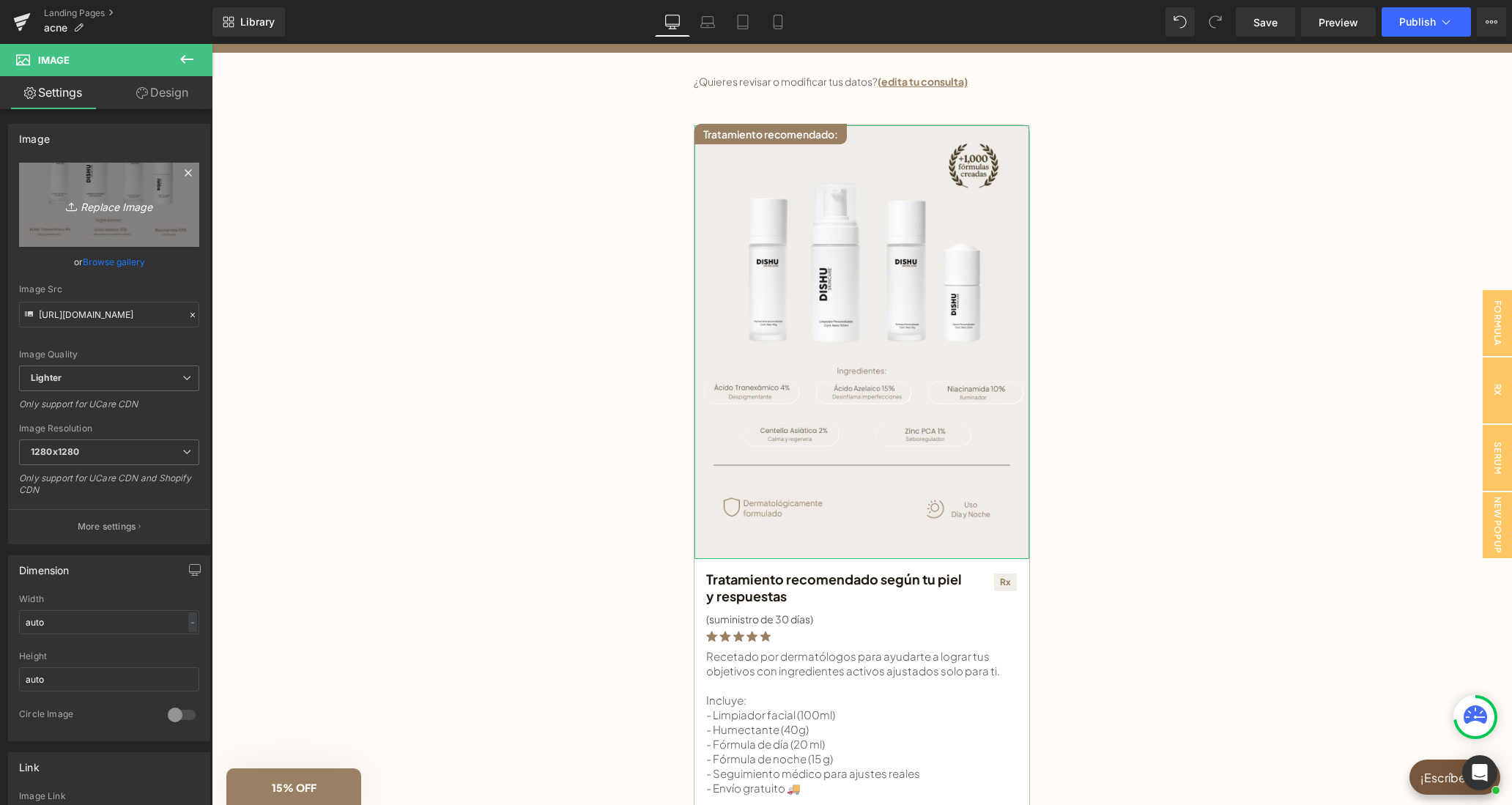
click at [147, 199] on icon "Replace Image" at bounding box center [109, 205] width 117 height 19
type input "C:\fakepath\pre analisis landing(2).jpg"
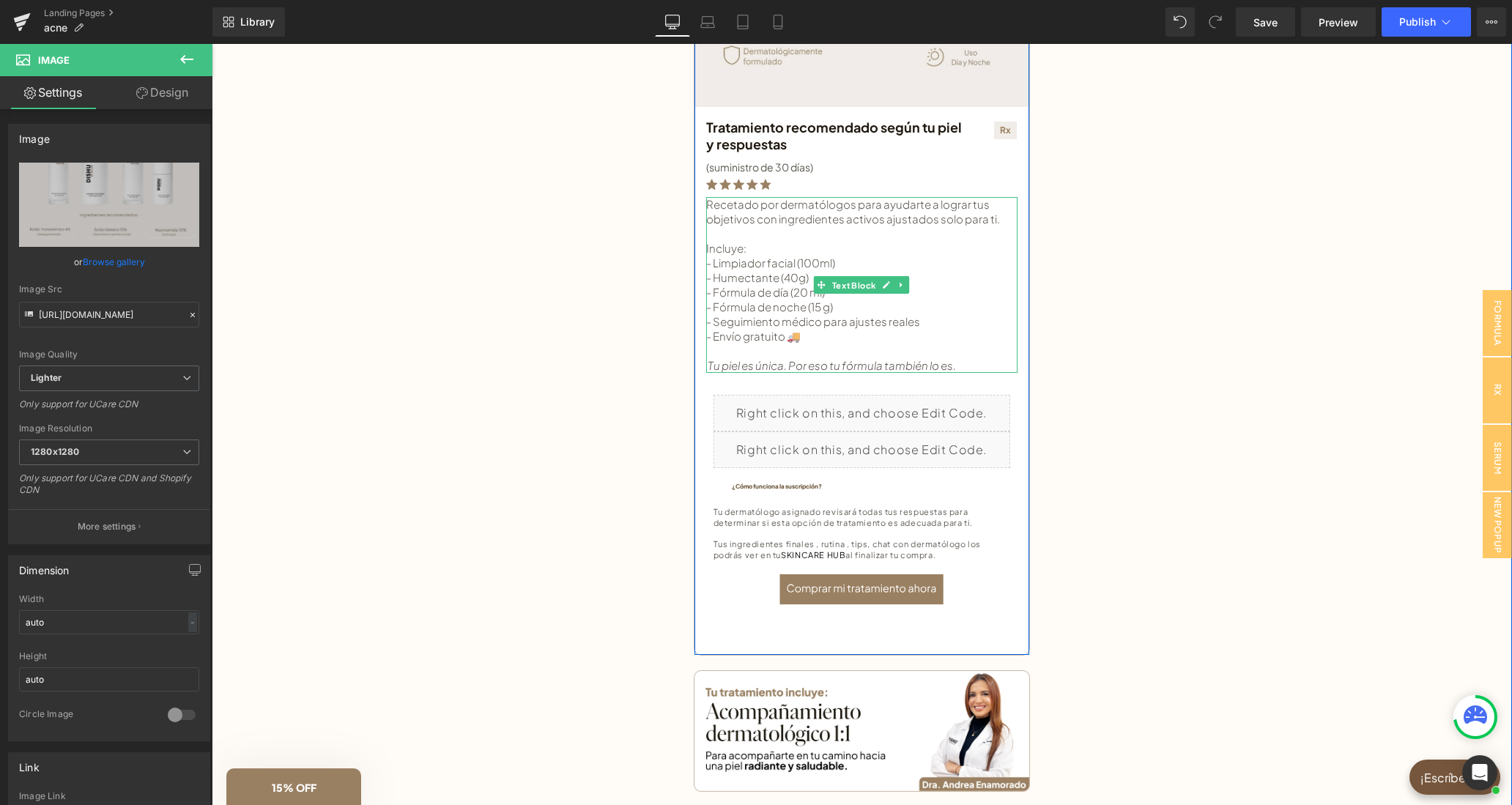
scroll to position [529, 0]
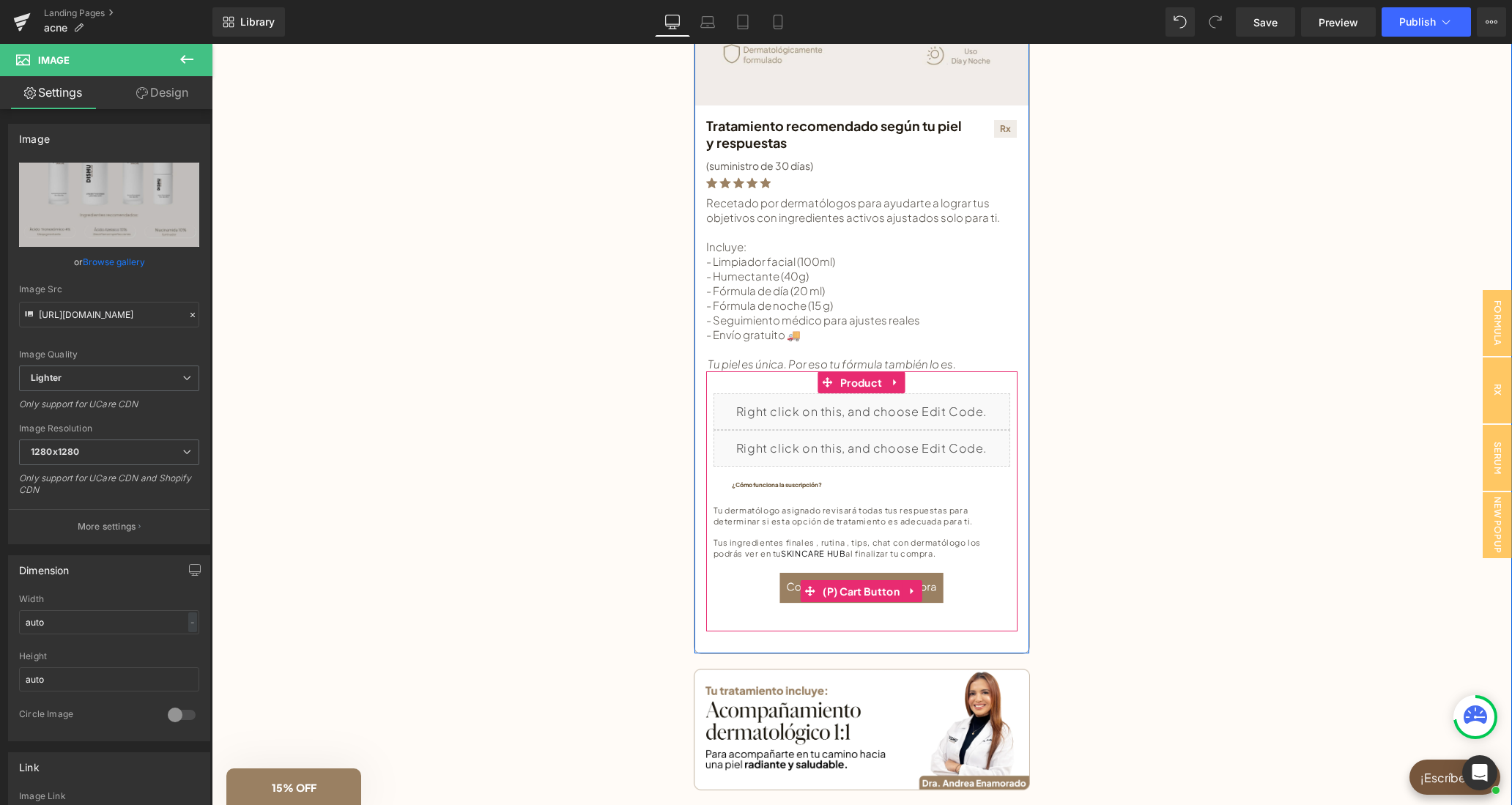
click at [875, 581] on span "(P) Cart Button" at bounding box center [860, 591] width 84 height 22
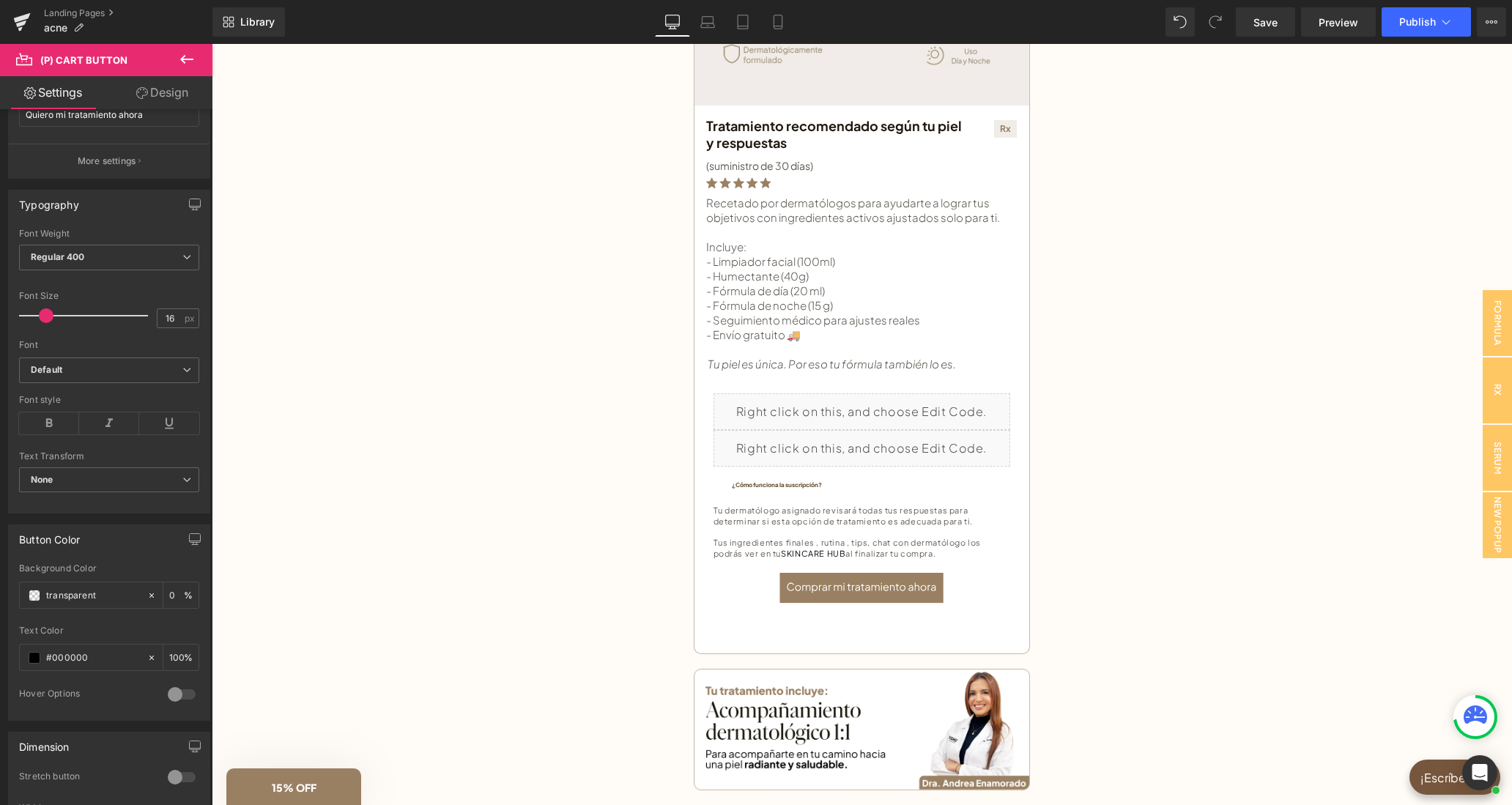
scroll to position [623, 0]
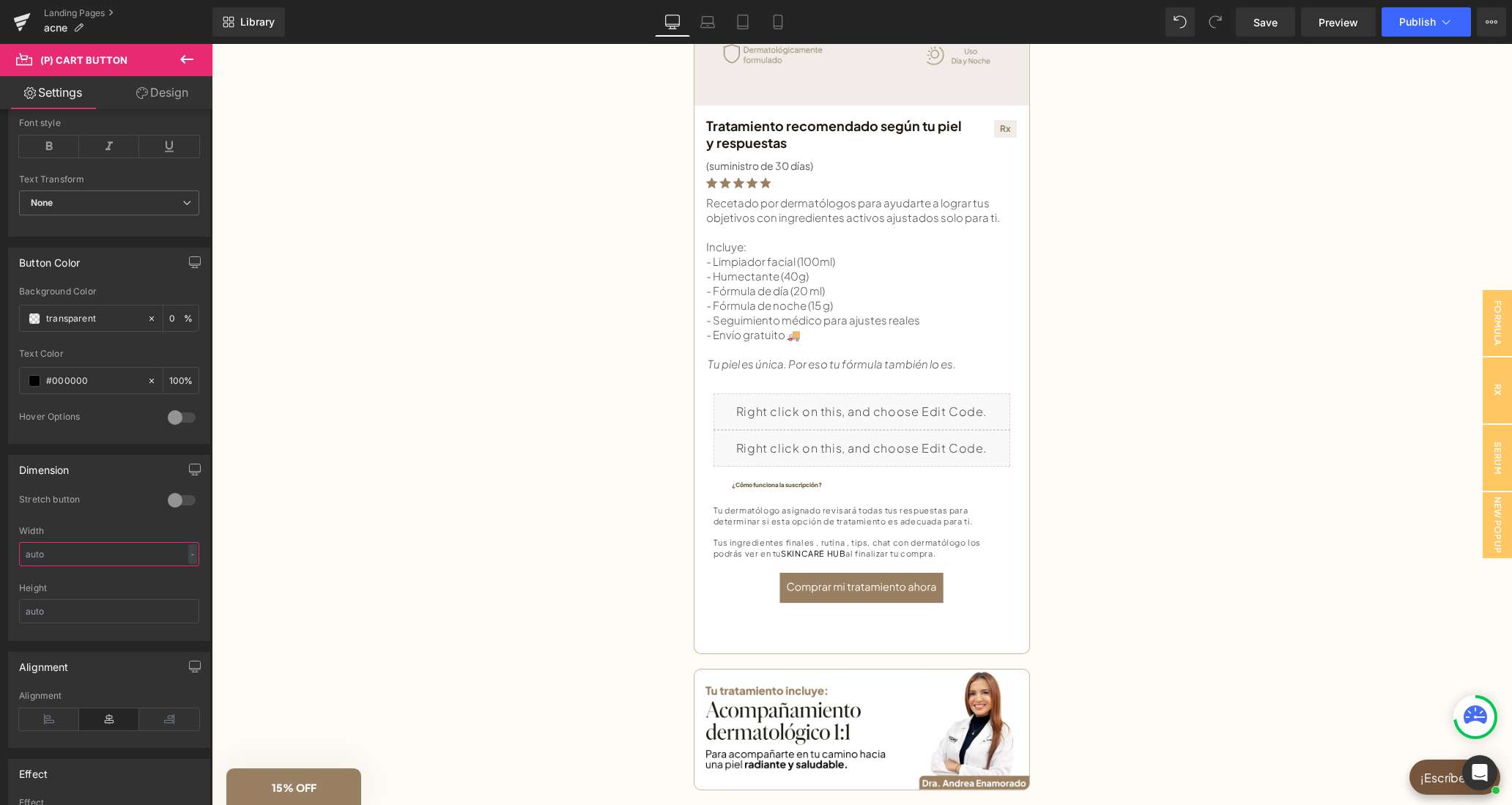
click at [52, 566] on input "text" at bounding box center [108, 554] width 180 height 25
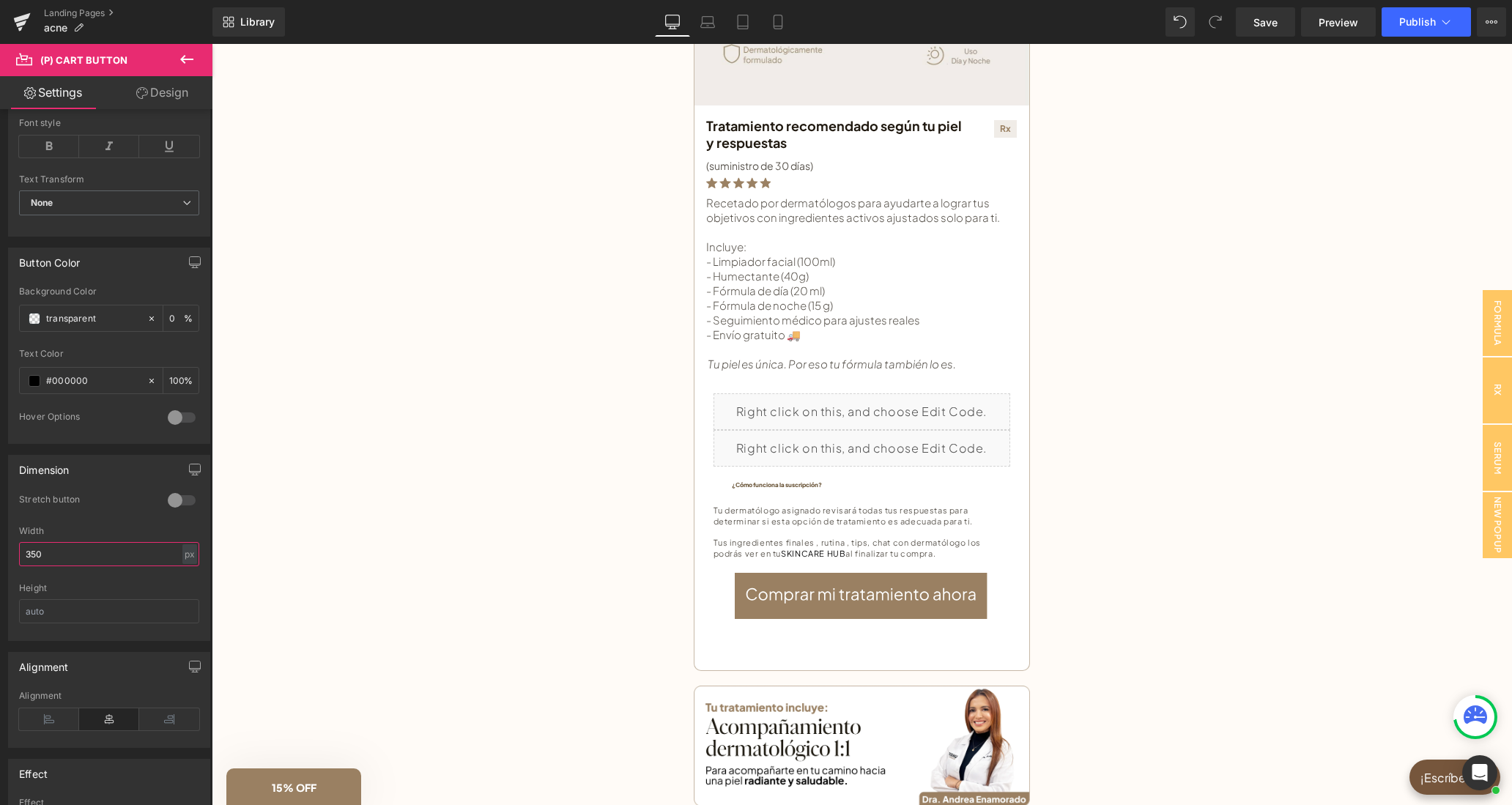
drag, startPoint x: 39, startPoint y: 565, endPoint x: 16, endPoint y: 560, distance: 23.5
click at [19, 560] on input "350" at bounding box center [108, 554] width 180 height 25
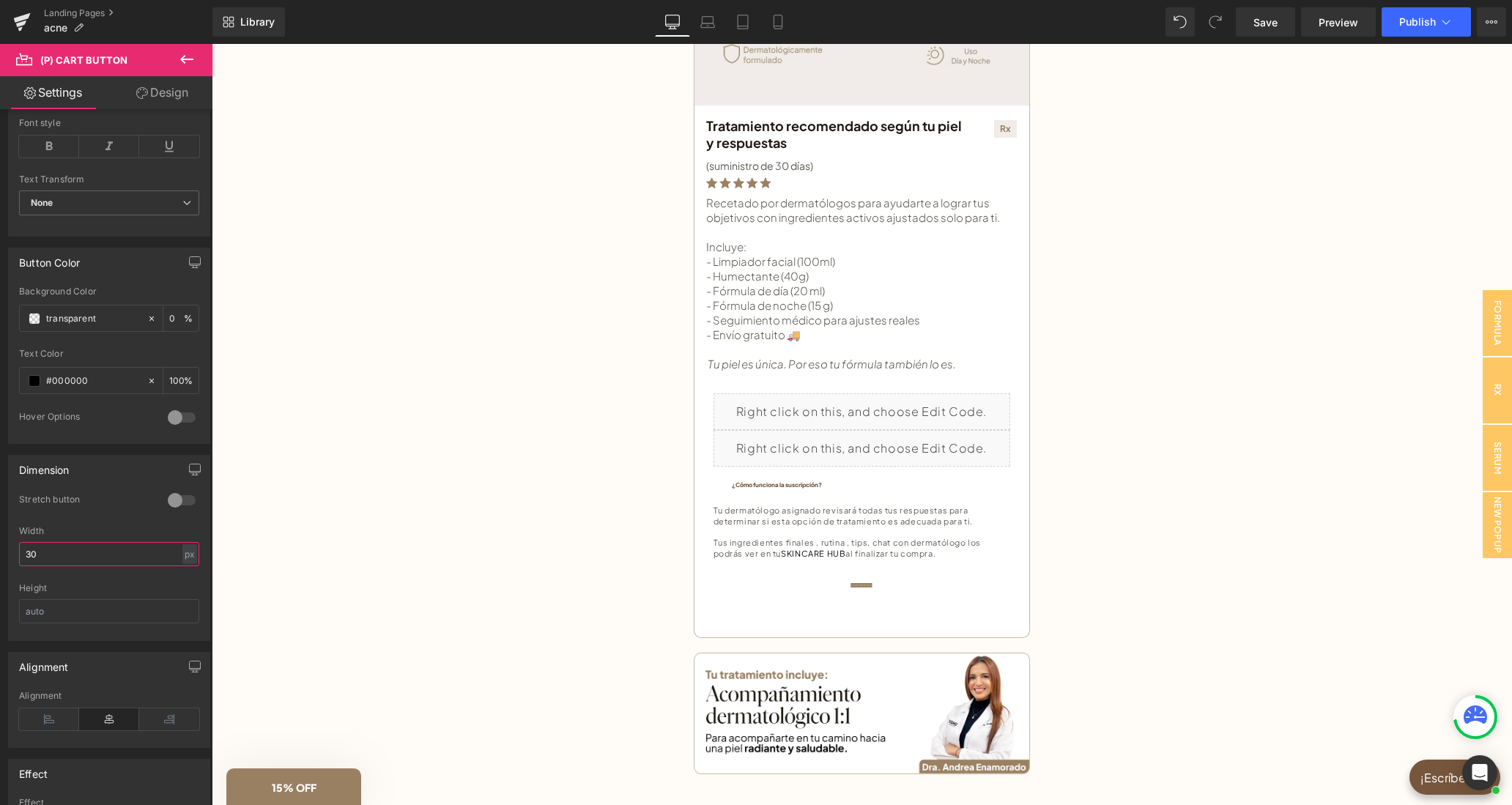
type input "300"
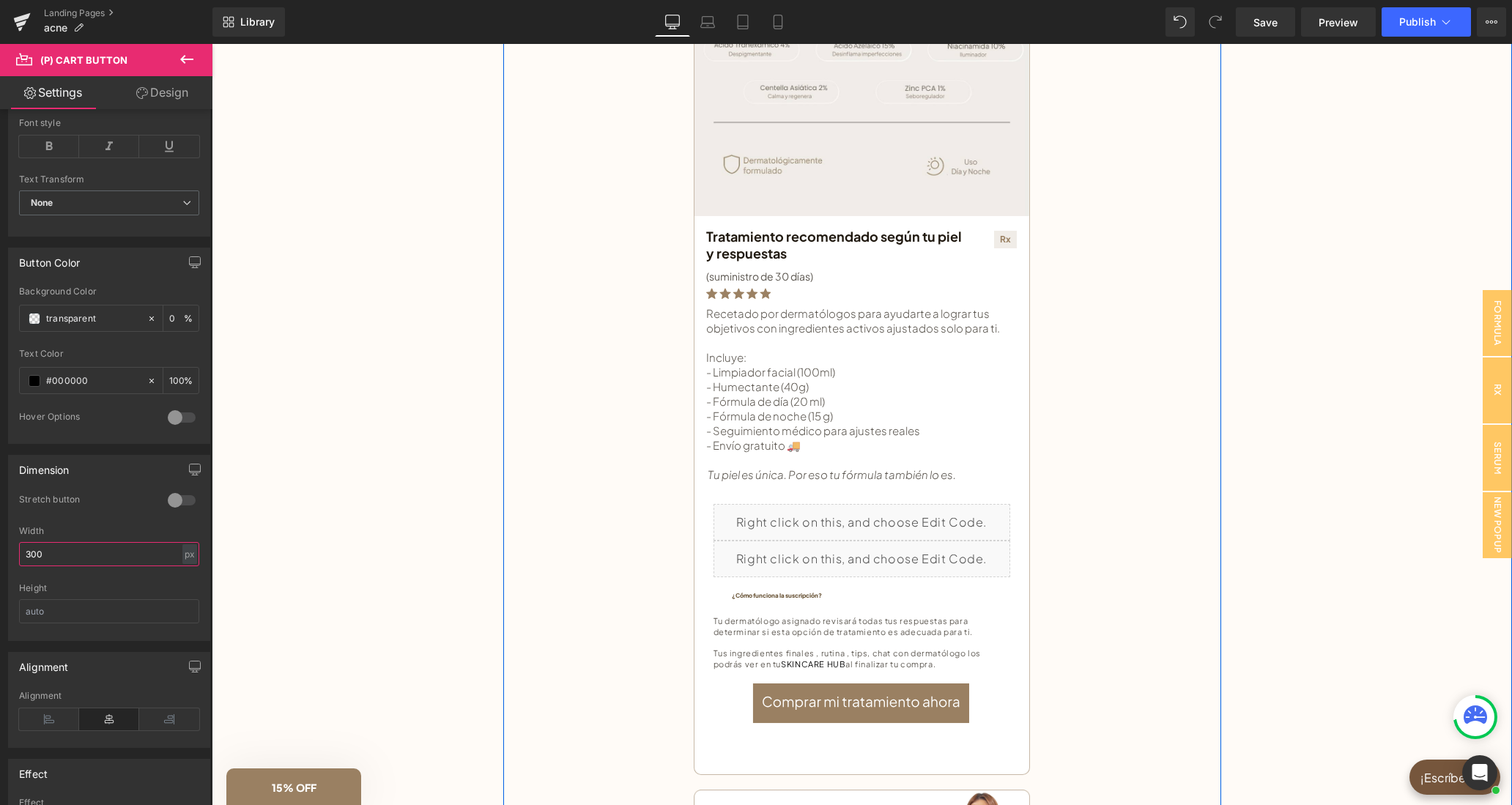
scroll to position [529, 0]
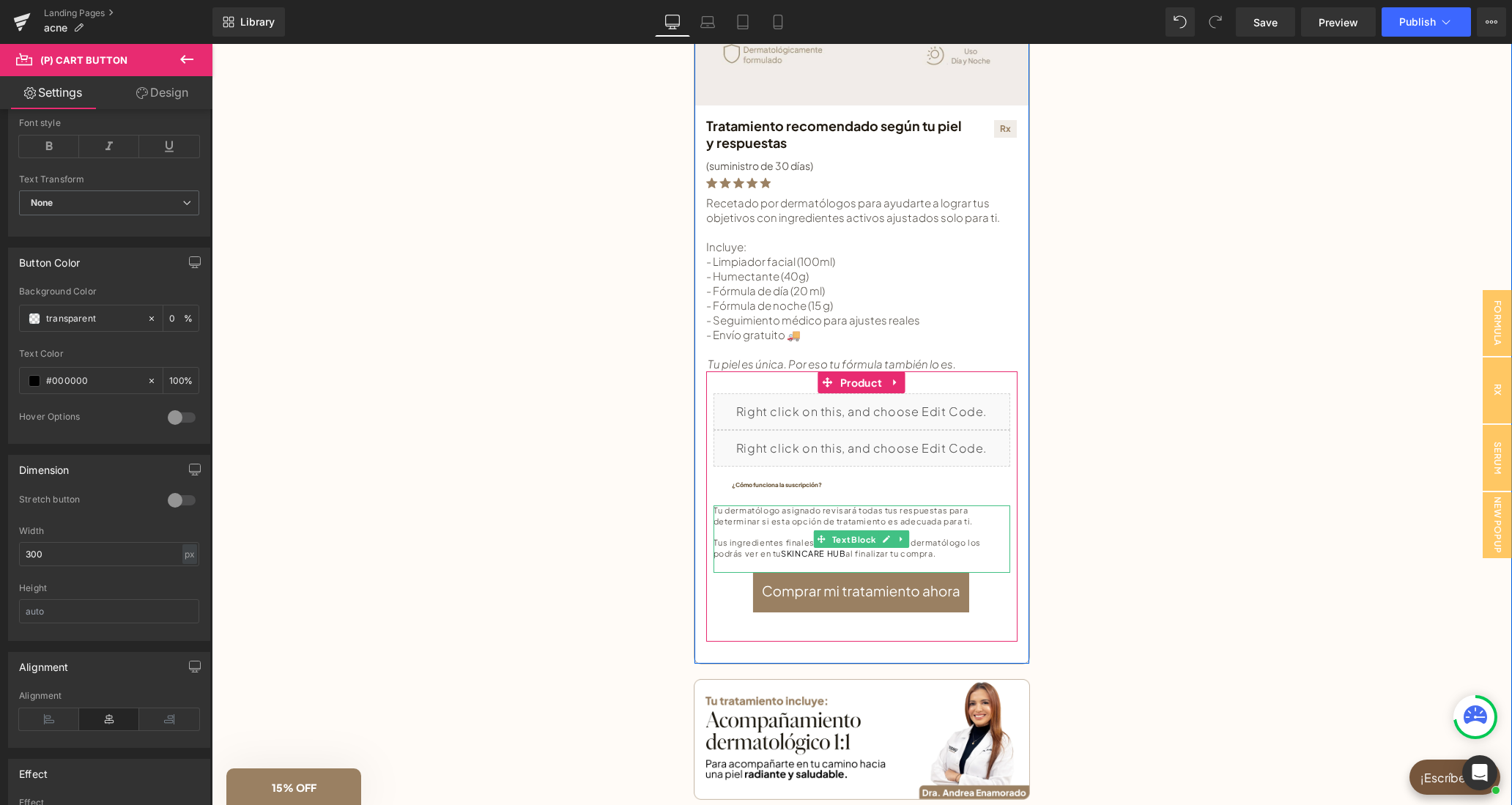
click at [830, 511] on p "Tu dermatólogo asignado revisará todas tus respuestas para determinar si esta o…" at bounding box center [862, 516] width 296 height 21
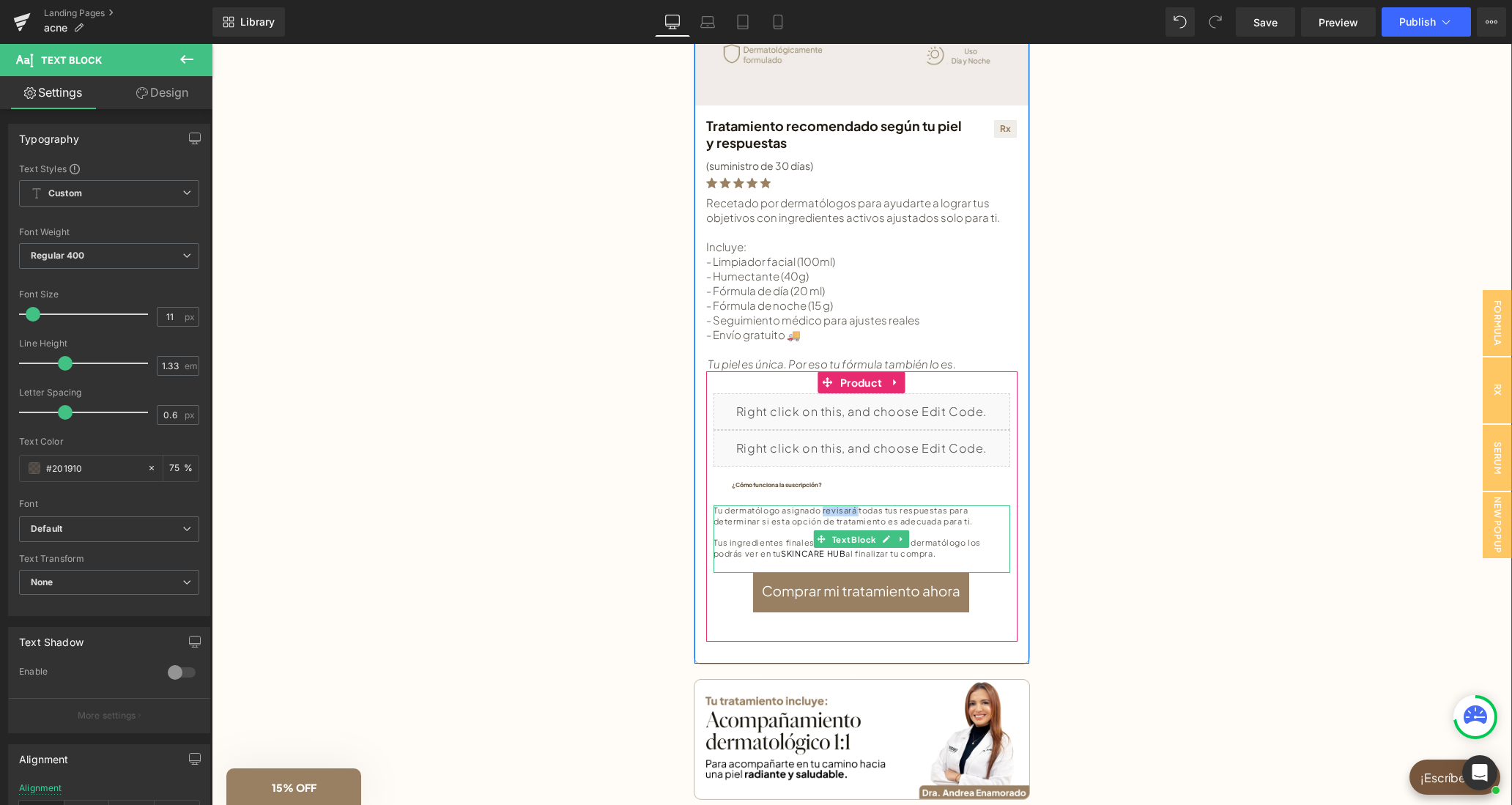
click at [834, 511] on p "Tu dermatólogo asignado revisará todas tus respuestas para determinar si esta o…" at bounding box center [862, 516] width 296 height 21
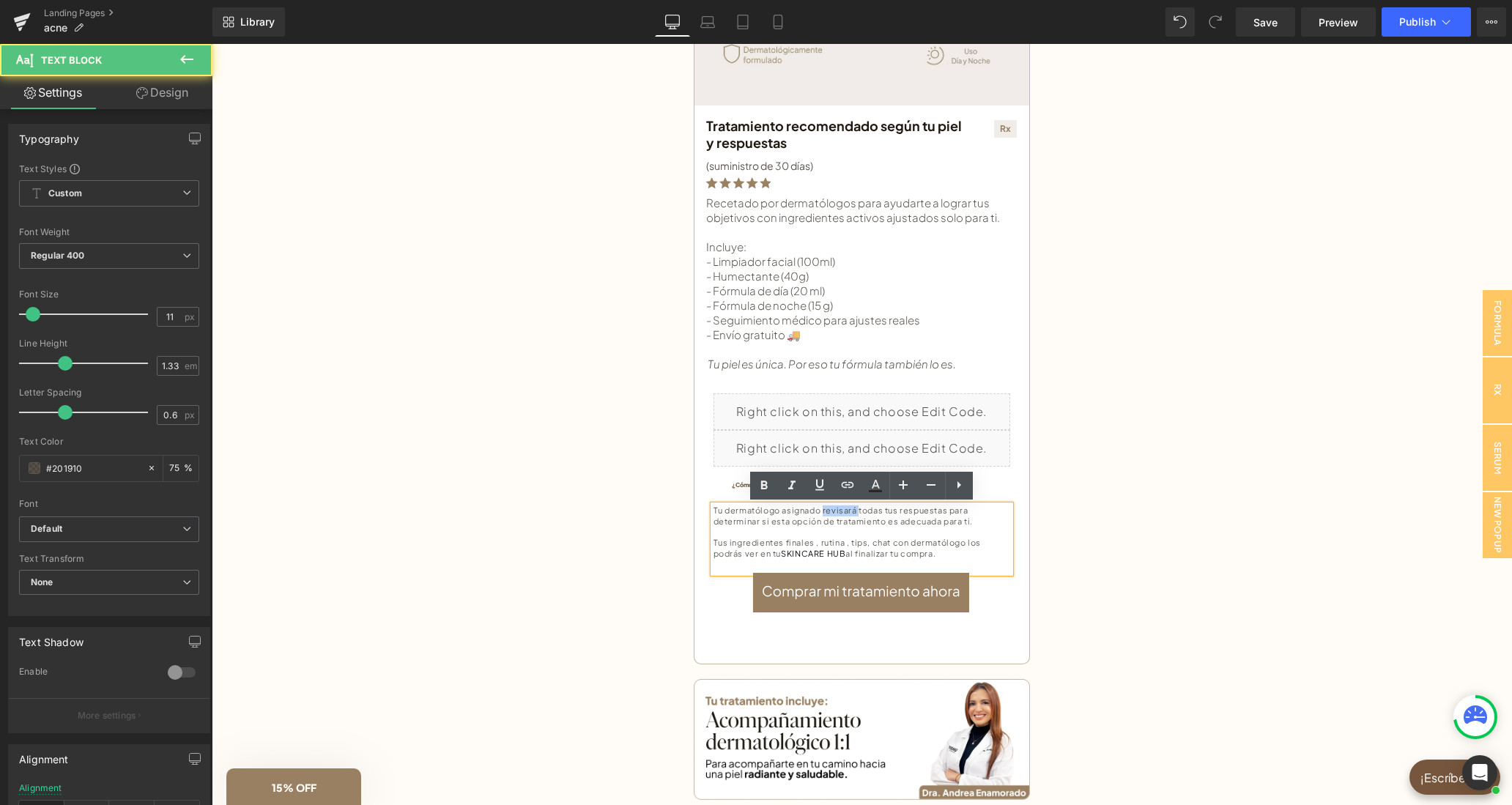
click at [834, 511] on p "Tu dermatólogo asignado revisará todas tus respuestas para determinar si esta o…" at bounding box center [862, 516] width 296 height 21
click at [765, 486] on icon at bounding box center [764, 485] width 7 height 8
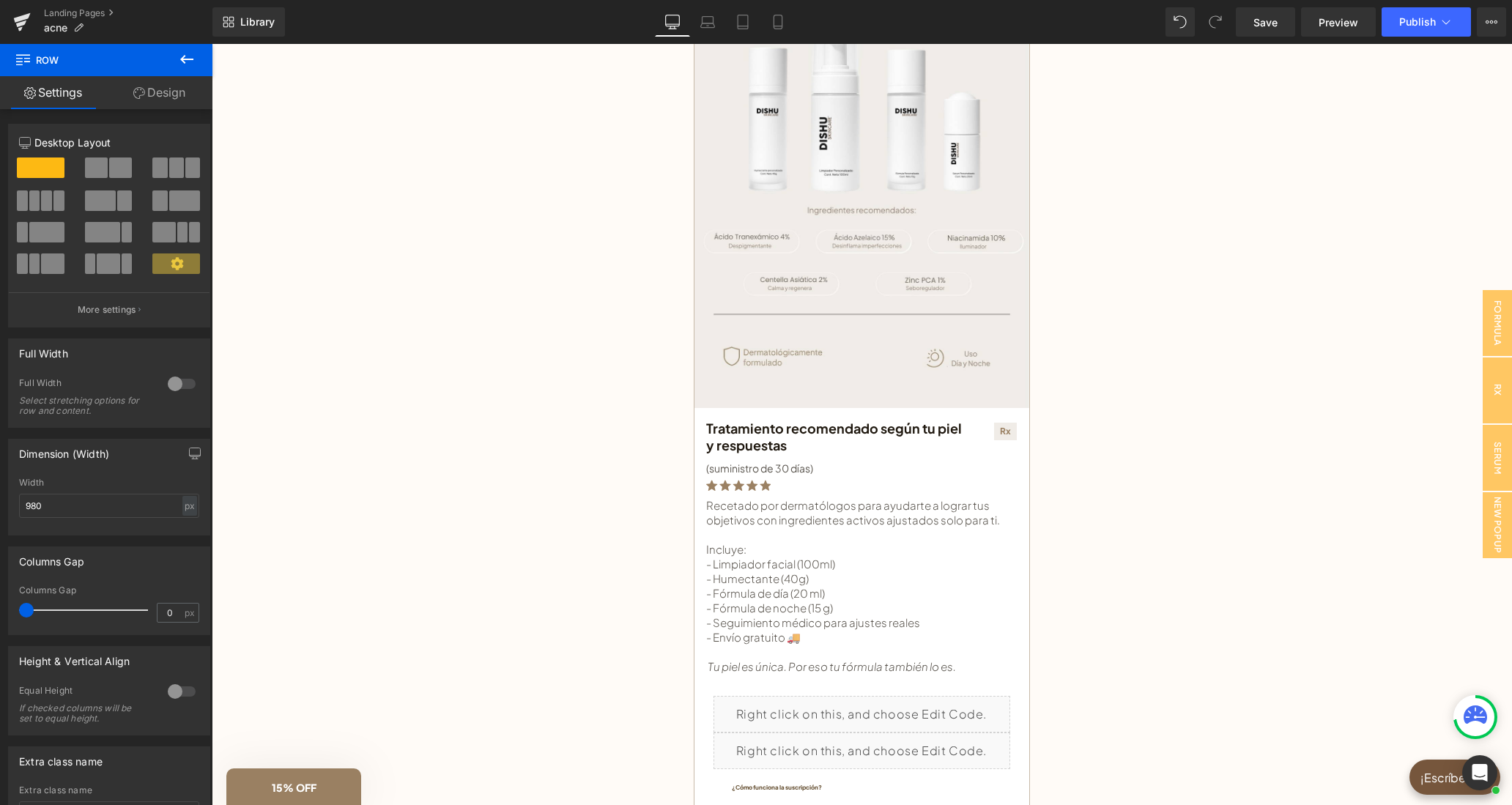
scroll to position [0, 0]
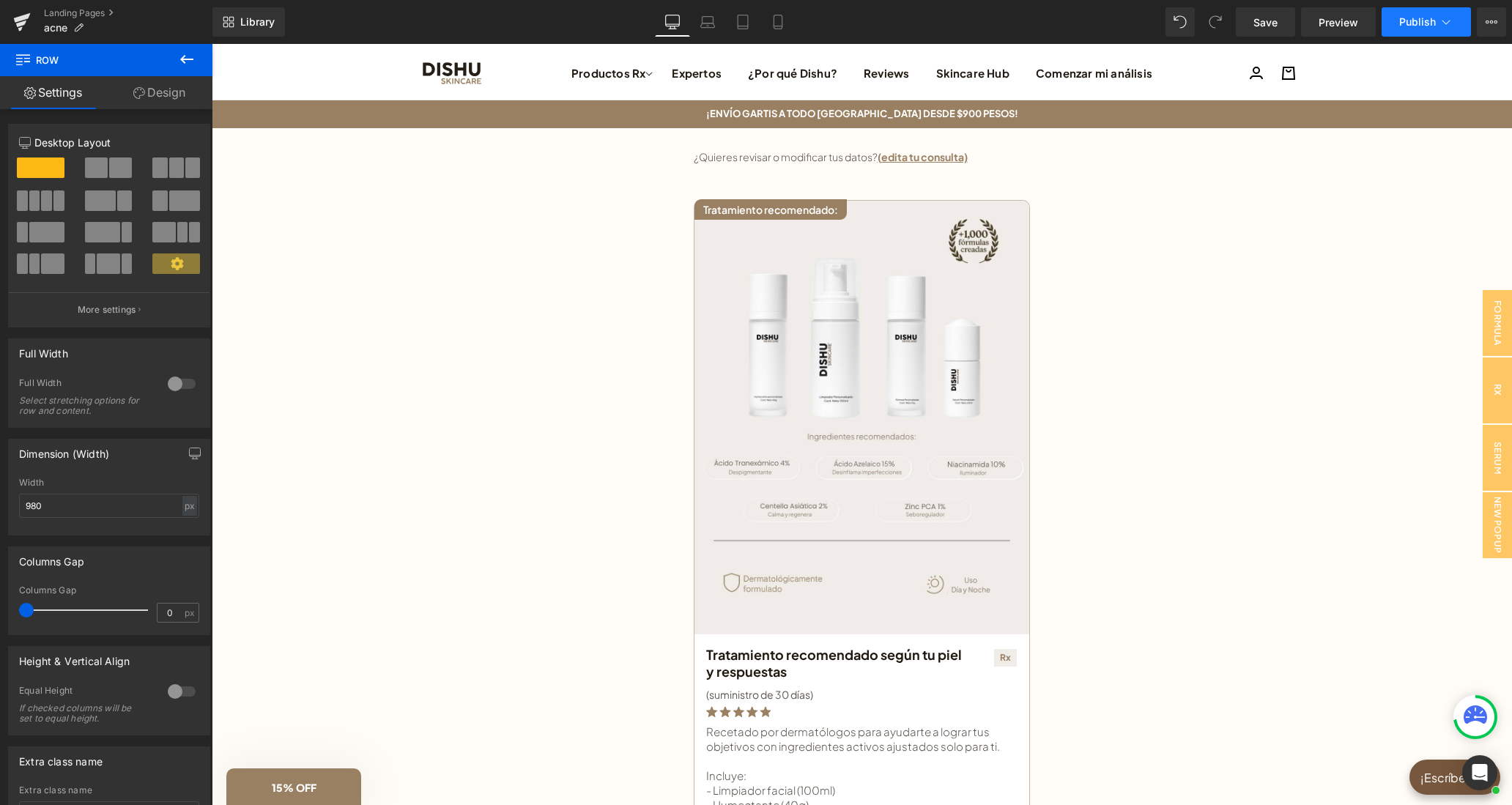
click at [1405, 10] on button "Publish" at bounding box center [1426, 22] width 90 height 30
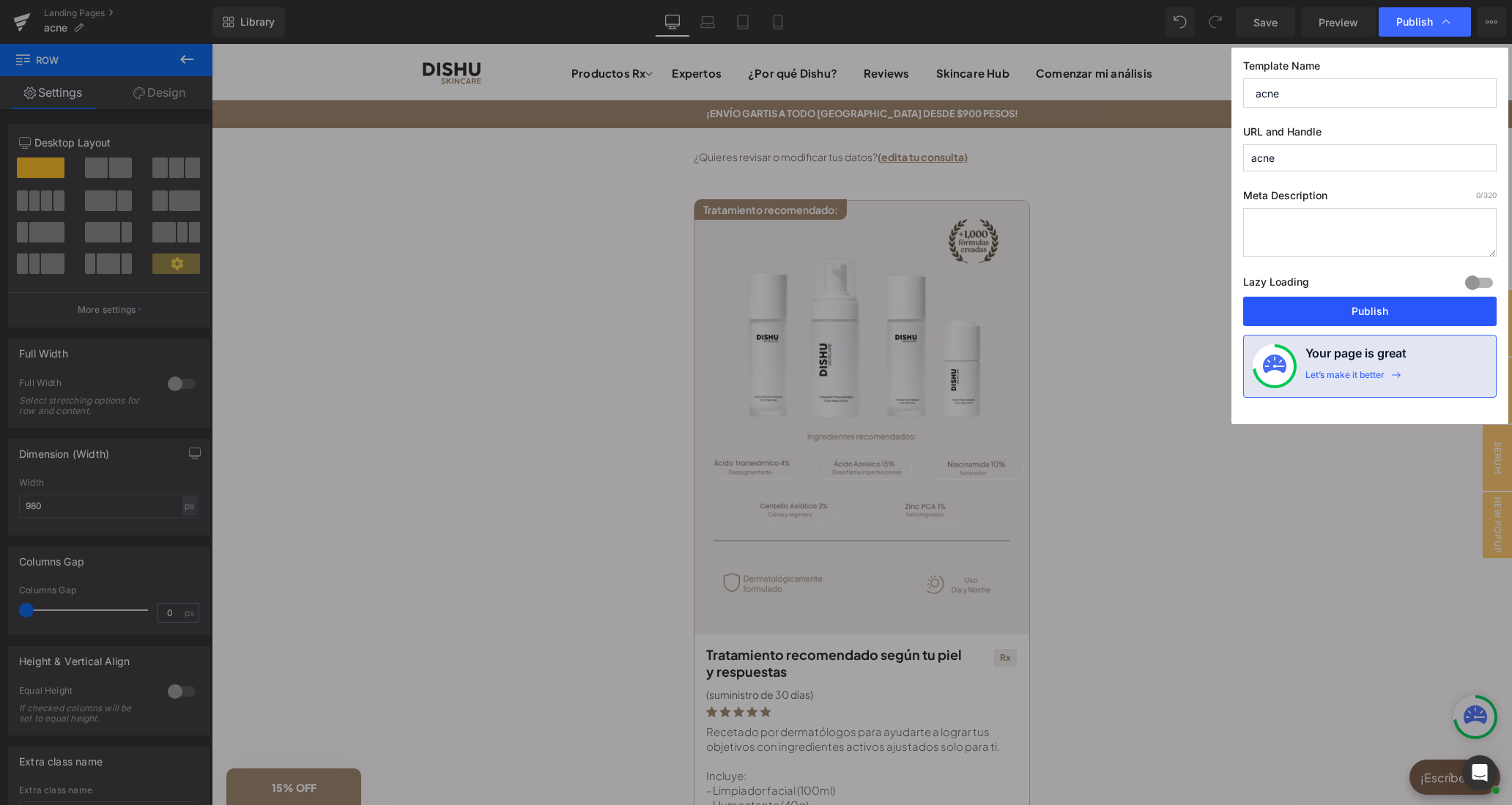
drag, startPoint x: 1313, startPoint y: 317, endPoint x: 1106, endPoint y: 274, distance: 211.4
click at [1313, 317] on button "Publish" at bounding box center [1369, 311] width 253 height 30
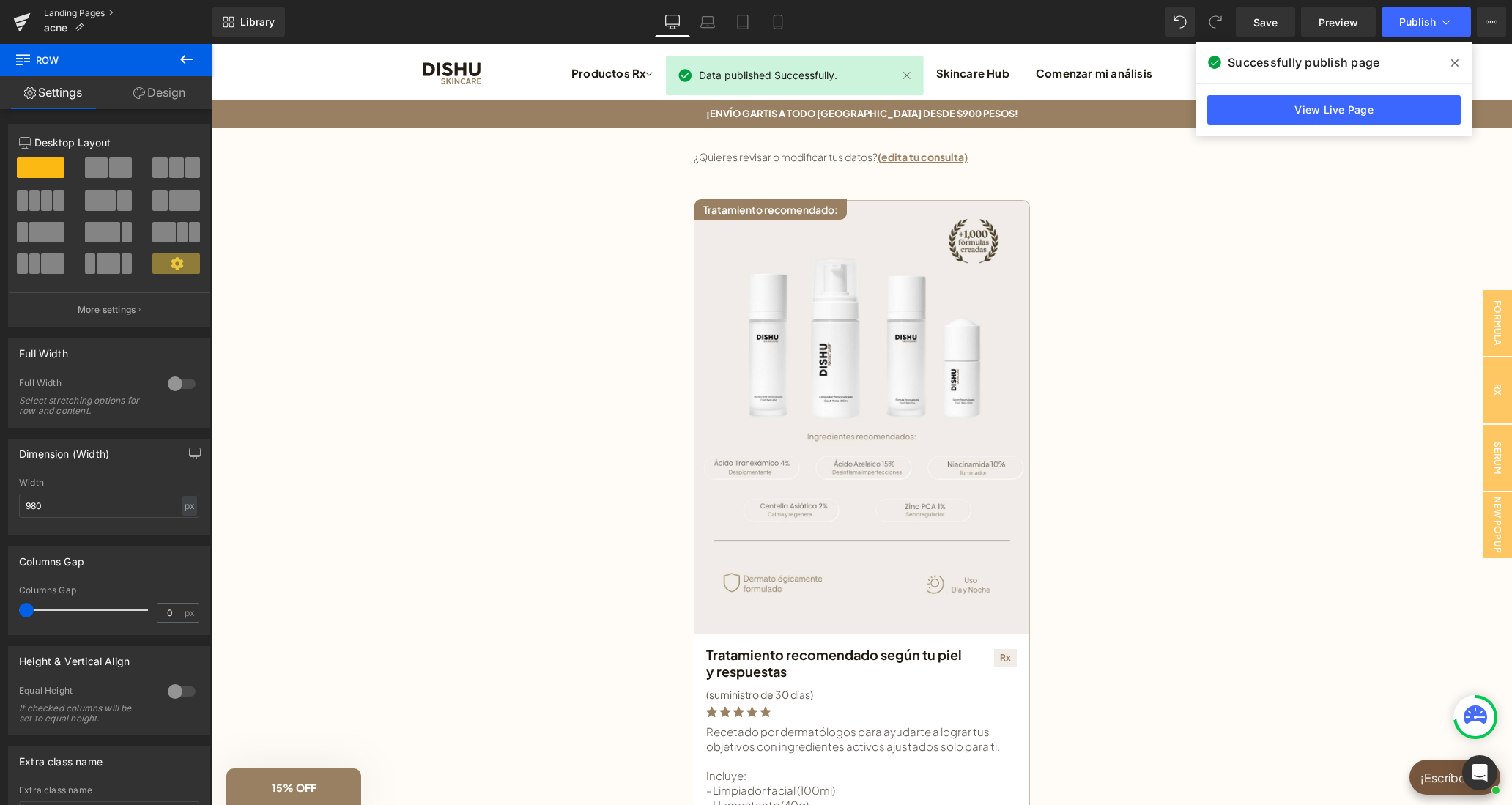
click at [82, 10] on link "Landing Pages" at bounding box center [128, 14] width 168 height 12
